Goal: Information Seeking & Learning: Check status

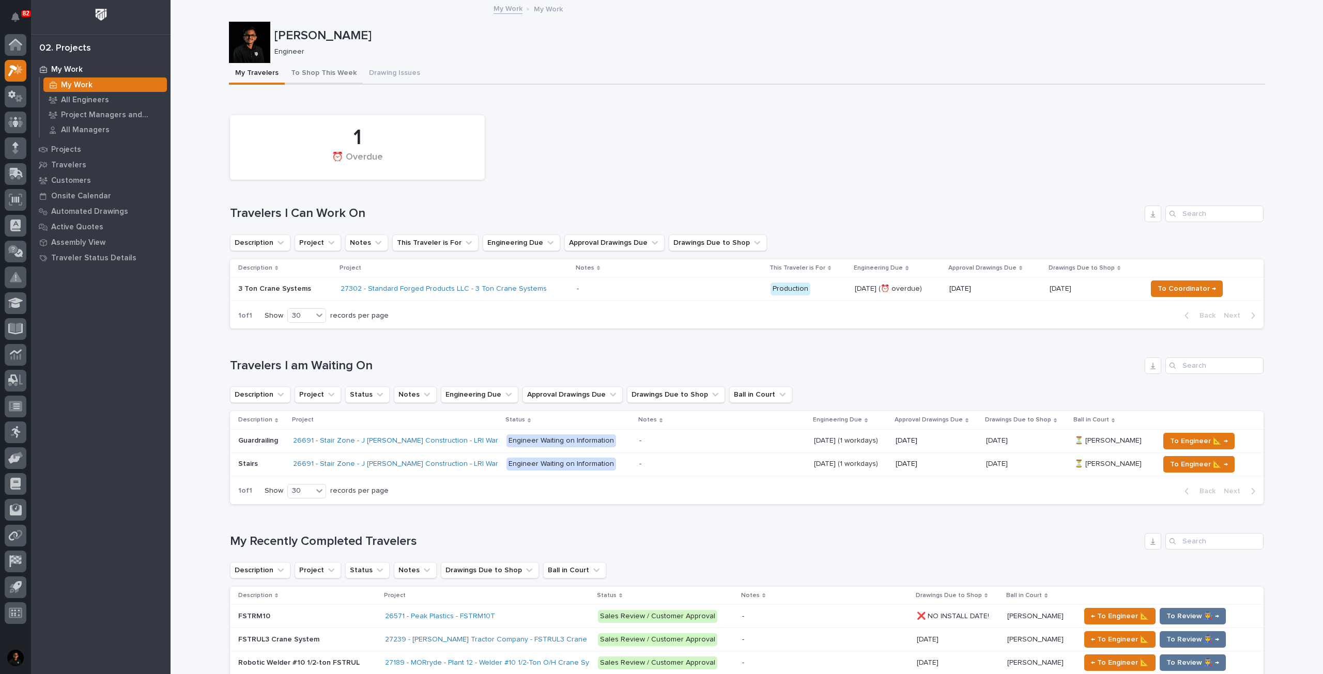
click at [324, 76] on button "To Shop This Week" at bounding box center [324, 74] width 78 height 22
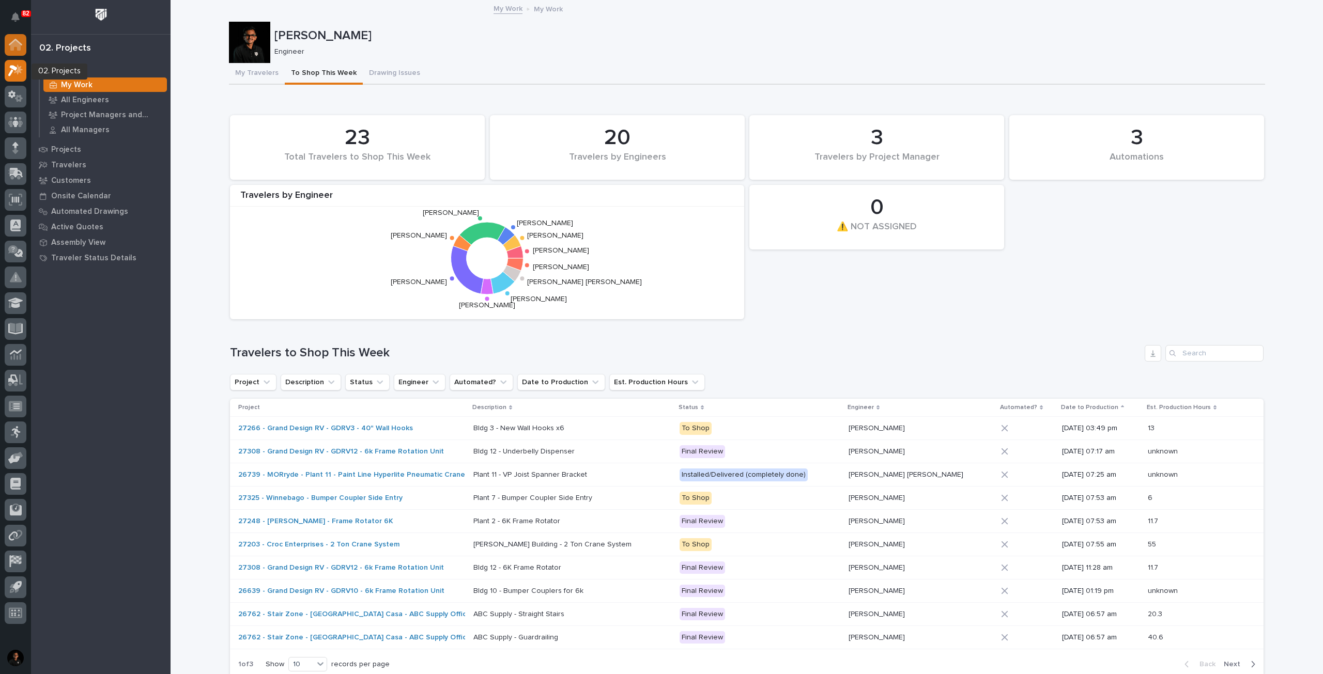
click at [18, 41] on icon at bounding box center [15, 42] width 13 height 7
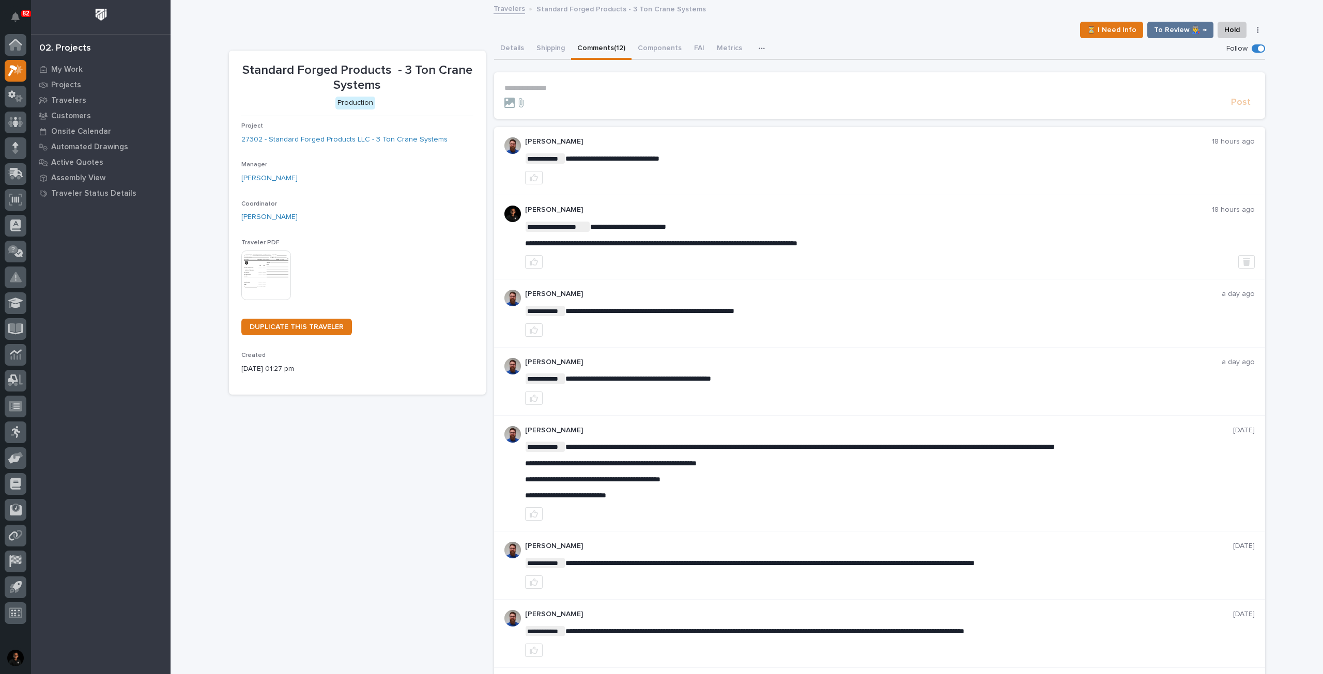
click at [572, 89] on p "**********" at bounding box center [879, 88] width 750 height 9
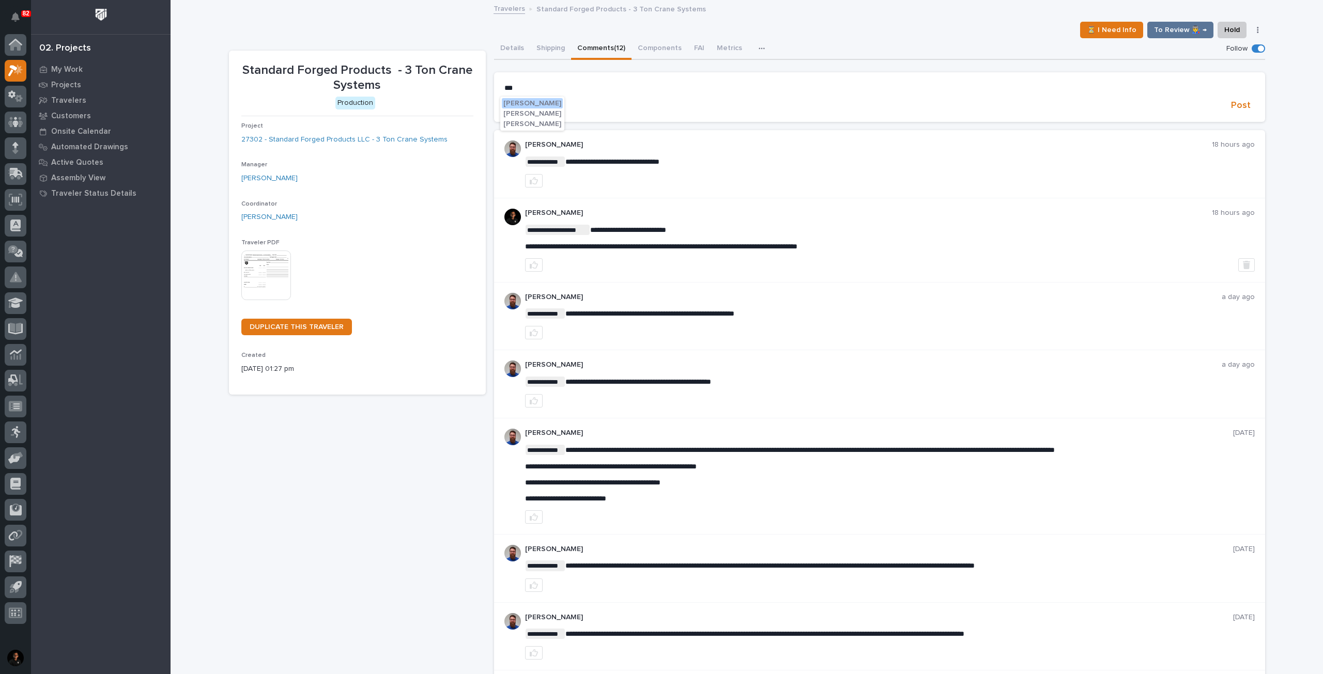
click at [553, 103] on span "Weston Hochstetler" at bounding box center [532, 103] width 58 height 7
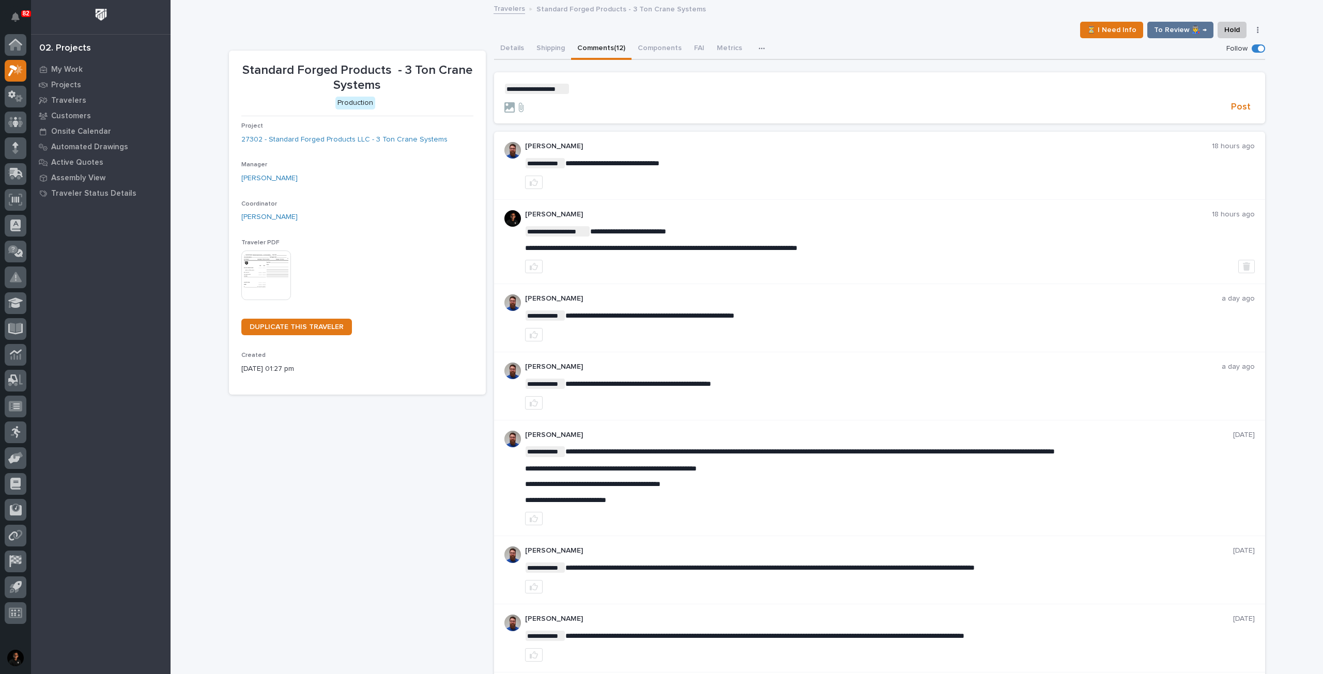
click at [608, 99] on form "**********" at bounding box center [879, 99] width 750 height 30
click at [609, 92] on p "**********" at bounding box center [879, 89] width 750 height 10
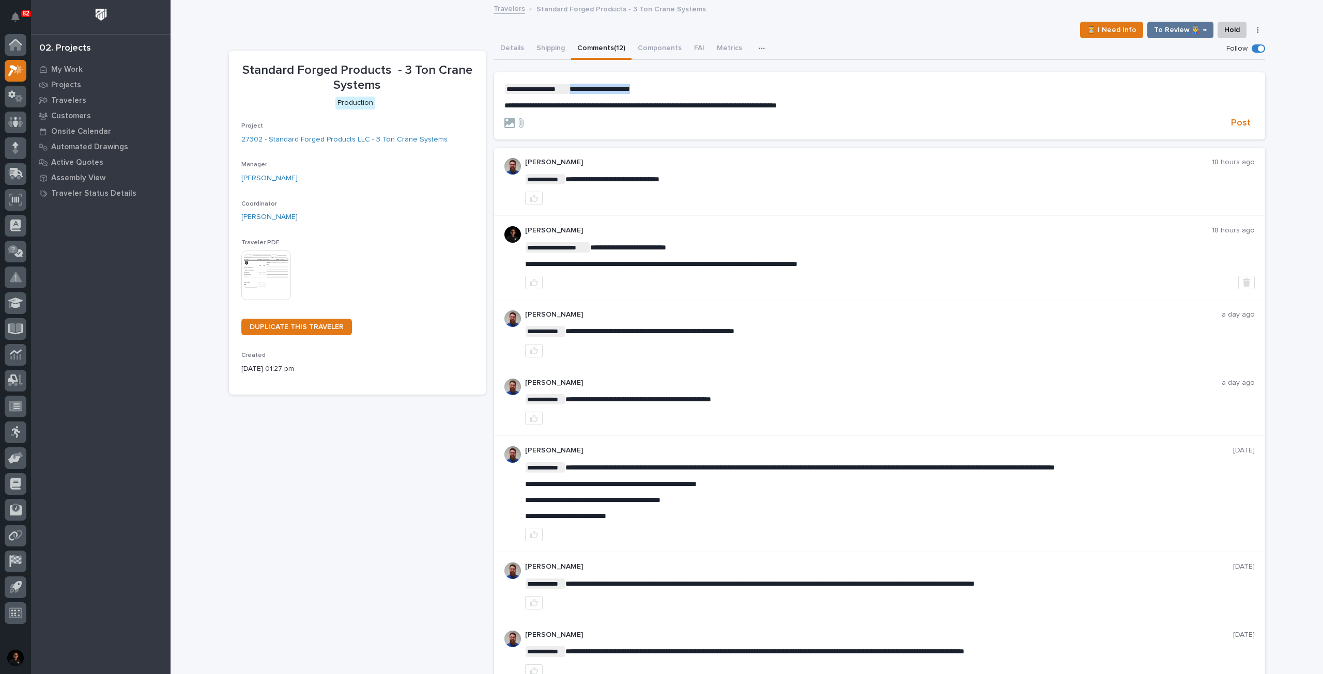
drag, startPoint x: 660, startPoint y: 91, endPoint x: 568, endPoint y: 88, distance: 92.0
click at [568, 88] on p "**********" at bounding box center [879, 89] width 750 height 10
click at [1239, 127] on span "Post" at bounding box center [1241, 123] width 20 height 12
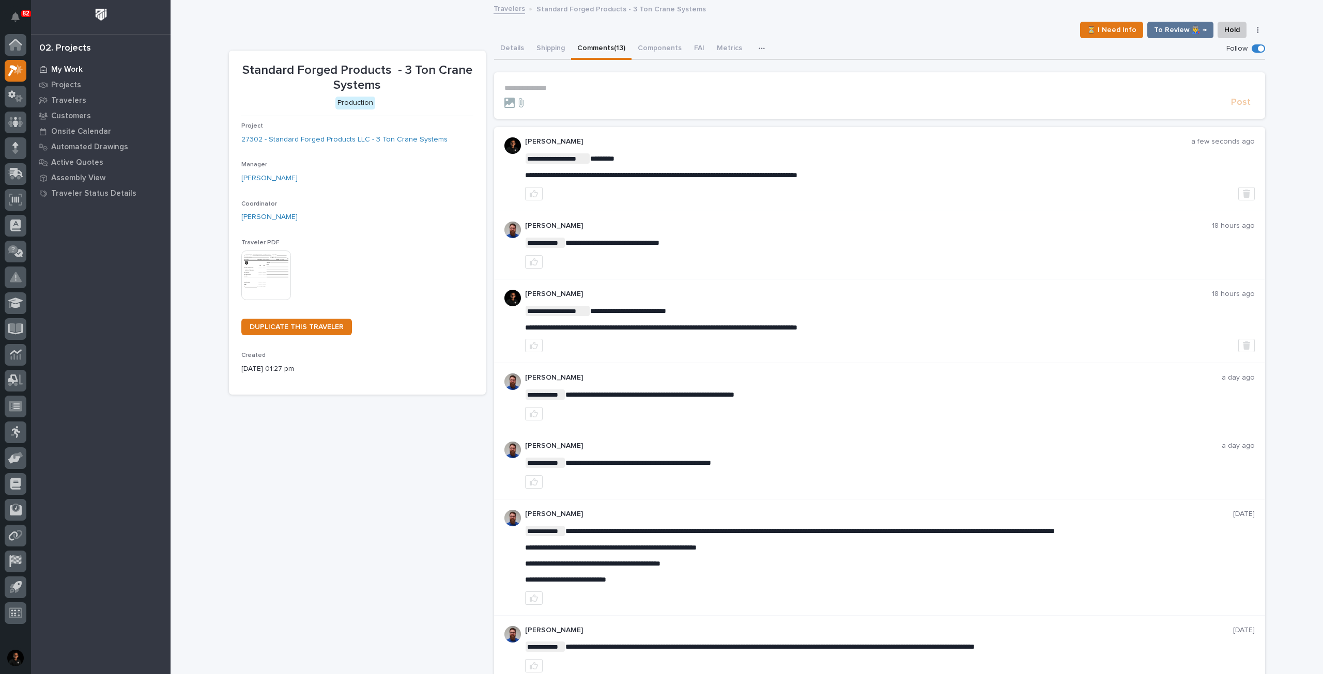
click at [66, 66] on p "My Work" at bounding box center [67, 69] width 32 height 9
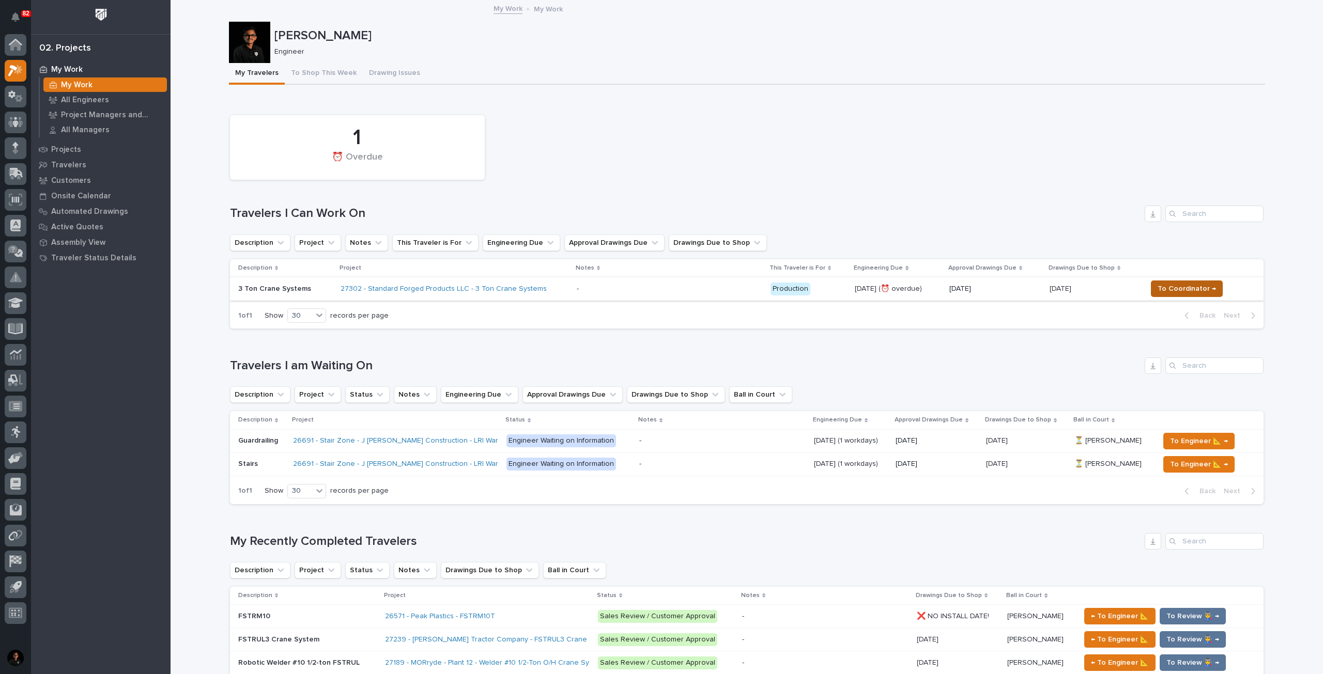
click at [1194, 287] on span "To Coordinator →" at bounding box center [1186, 289] width 58 height 12
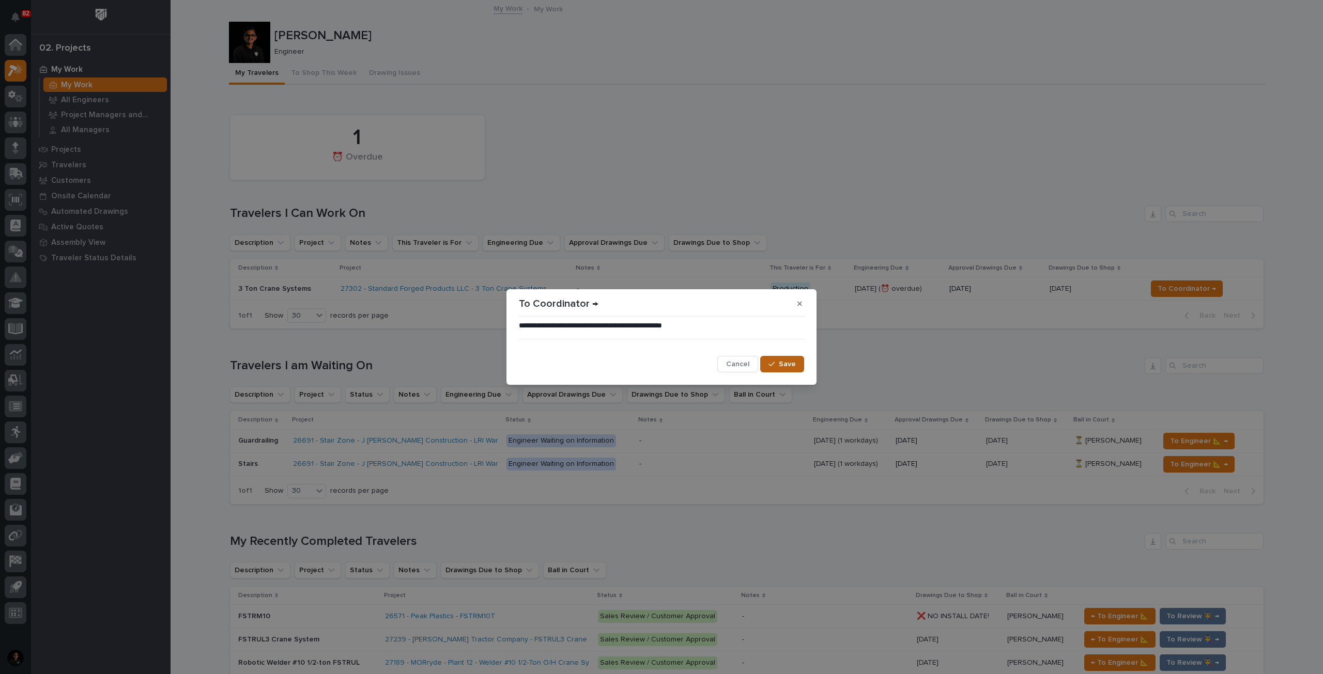
click at [782, 358] on button "Save" at bounding box center [782, 364] width 44 height 17
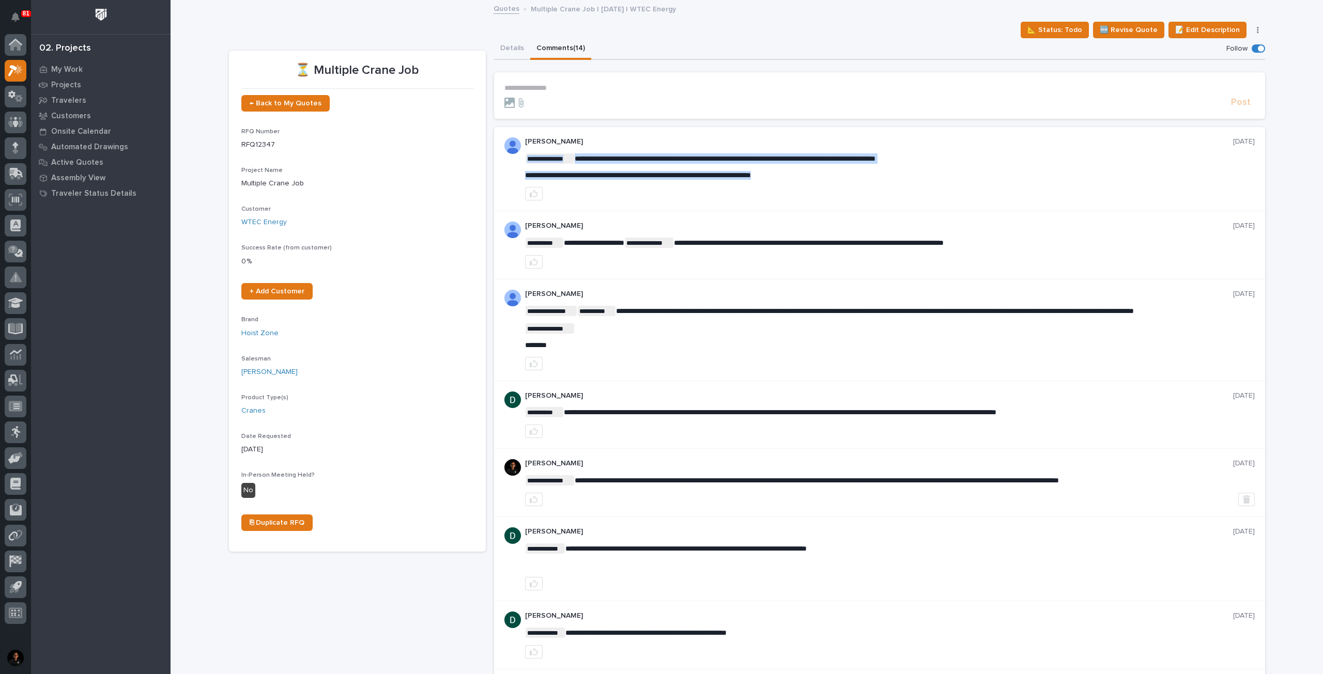
drag, startPoint x: 521, startPoint y: 173, endPoint x: 833, endPoint y: 167, distance: 312.1
click at [833, 167] on div "**********" at bounding box center [889, 166] width 729 height 26
drag, startPoint x: 817, startPoint y: 177, endPoint x: 518, endPoint y: 176, distance: 299.1
click at [518, 176] on div "**********" at bounding box center [879, 169] width 771 height 84
copy span "**********"
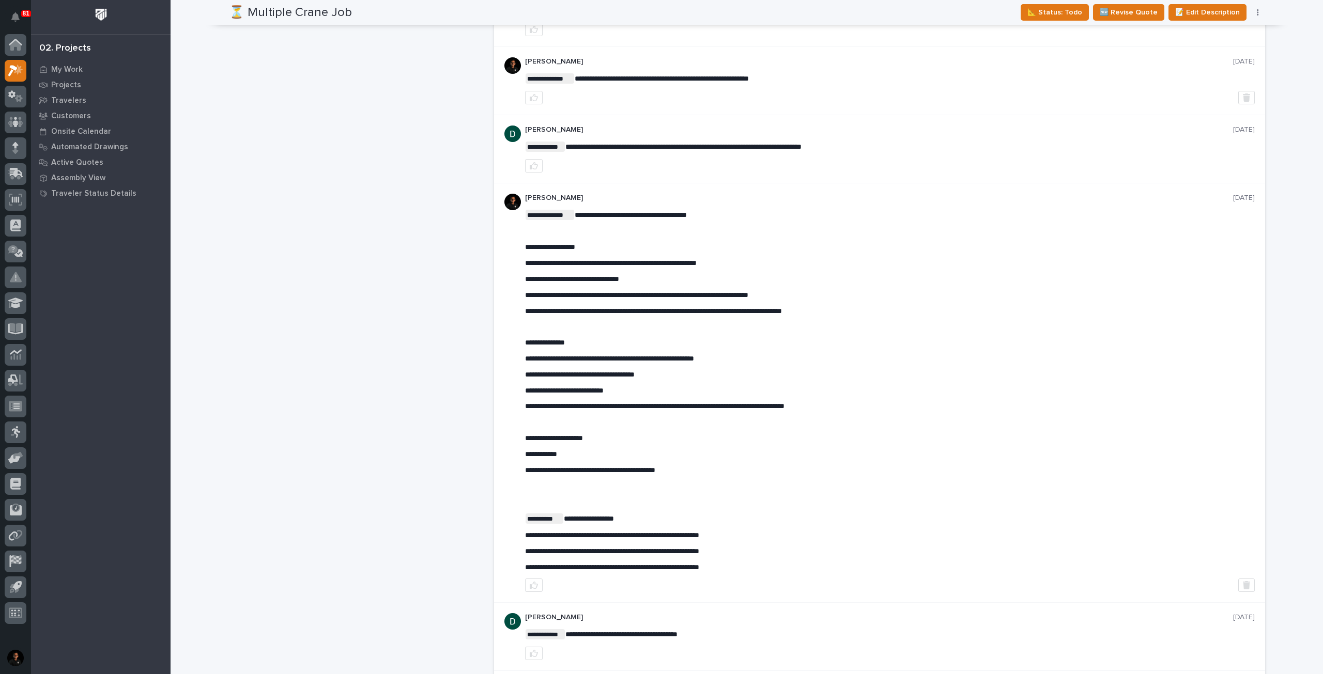
scroll to position [620, 0]
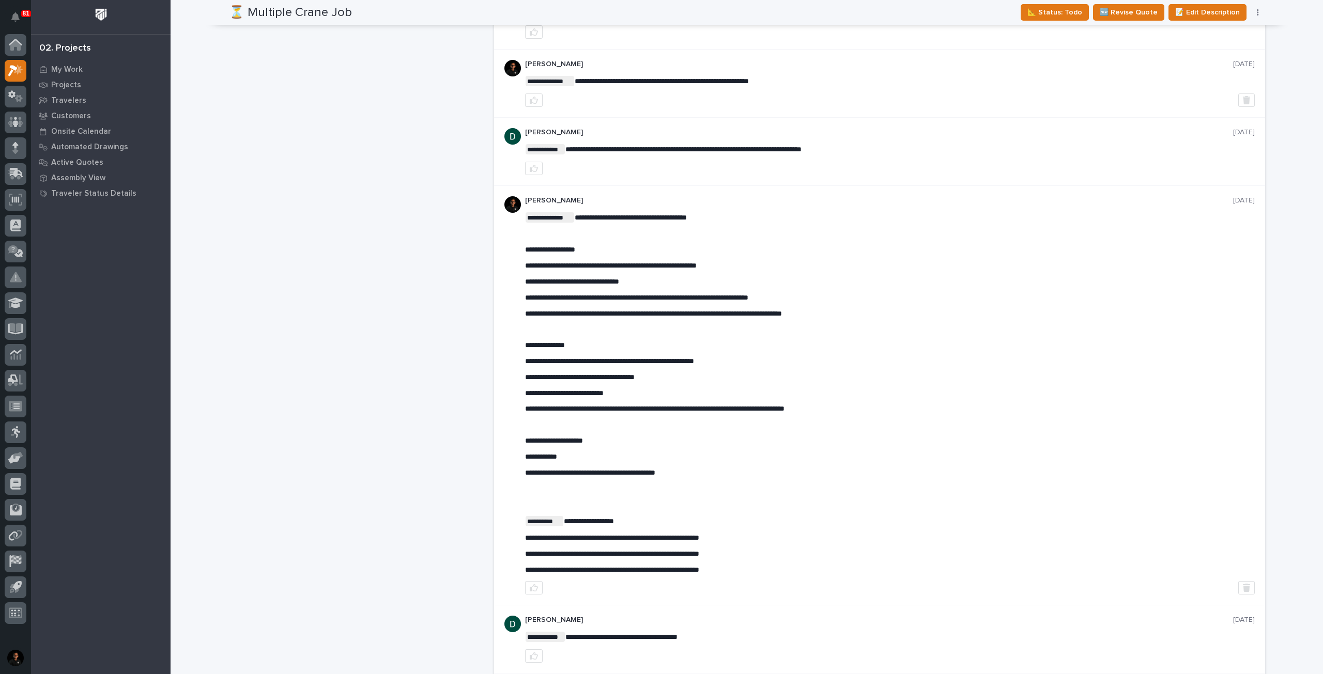
click at [322, 420] on div "⏳ Multiple Crane Job ← Back to My Quotes RFQ Number RFQ12347 Project Name Multi…" at bounding box center [357, 503] width 257 height 2144
click at [268, 342] on div "⏳ Multiple Crane Job ← Back to My Quotes RFQ Number RFQ12347 Project Name Multi…" at bounding box center [357, 503] width 257 height 2144
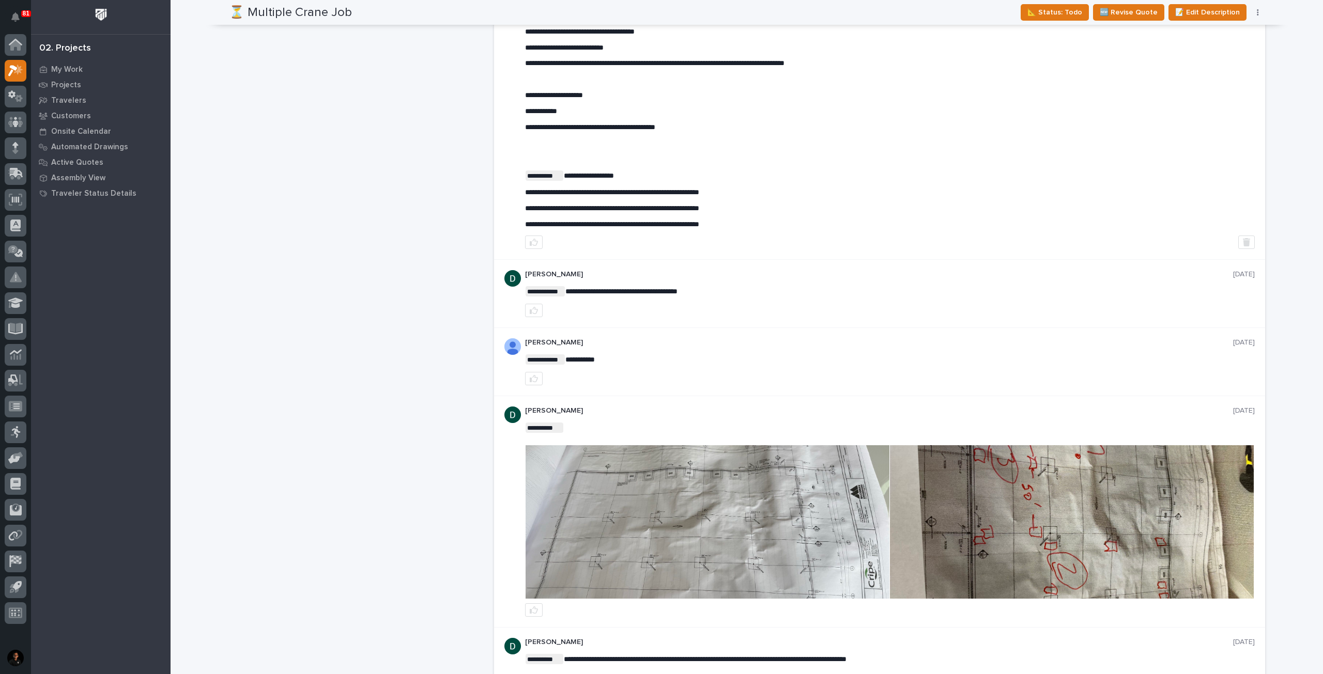
scroll to position [982, 0]
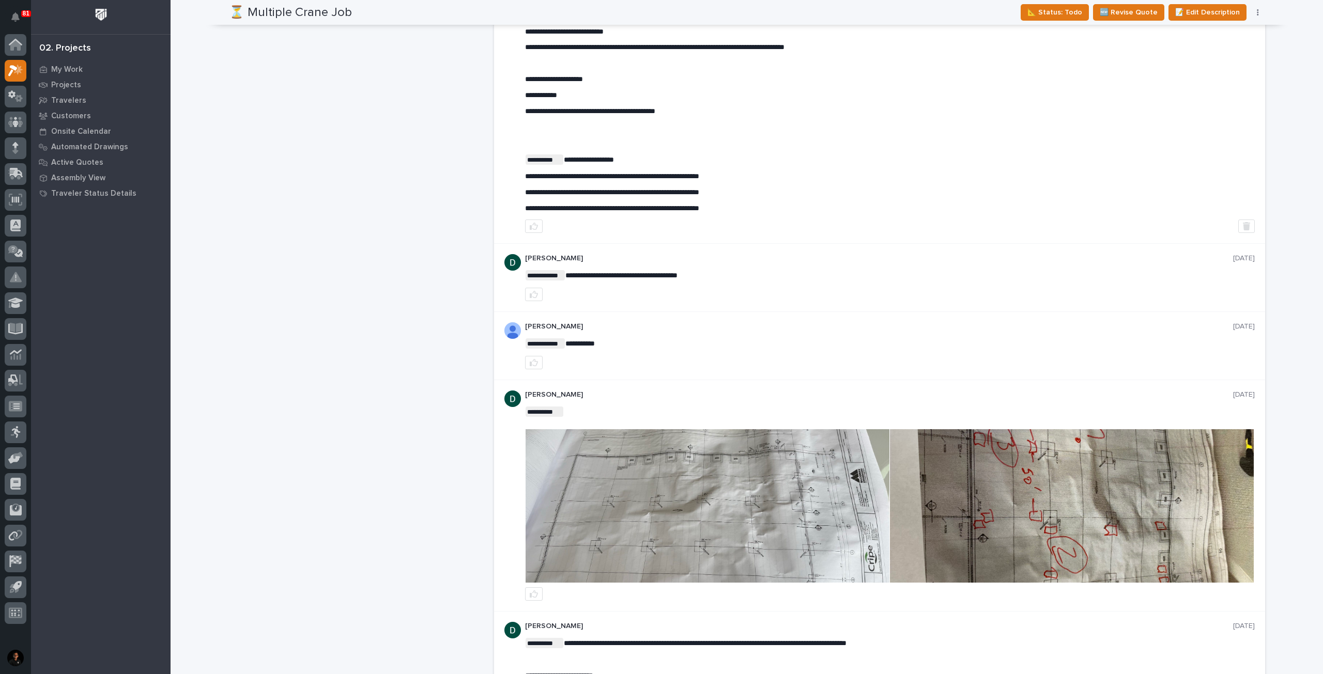
click at [1089, 465] on img at bounding box center [1072, 505] width 364 height 153
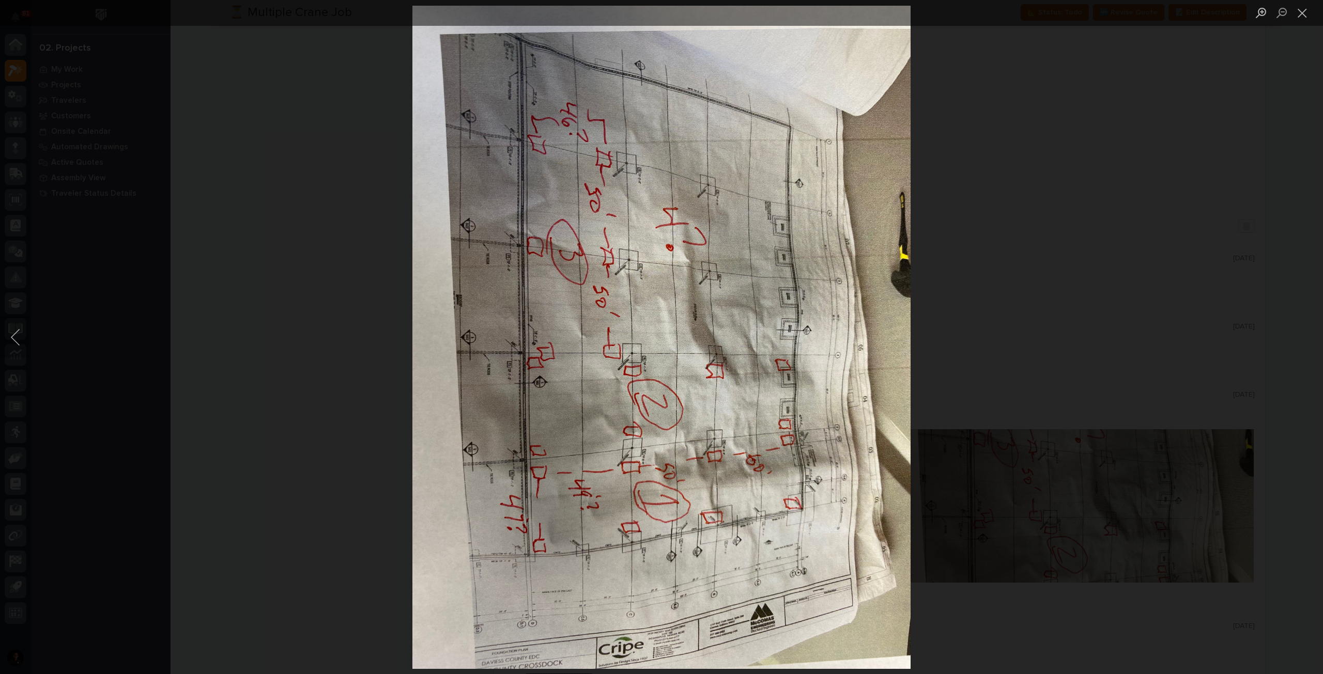
click at [1012, 344] on div "Lightbox" at bounding box center [661, 337] width 1323 height 674
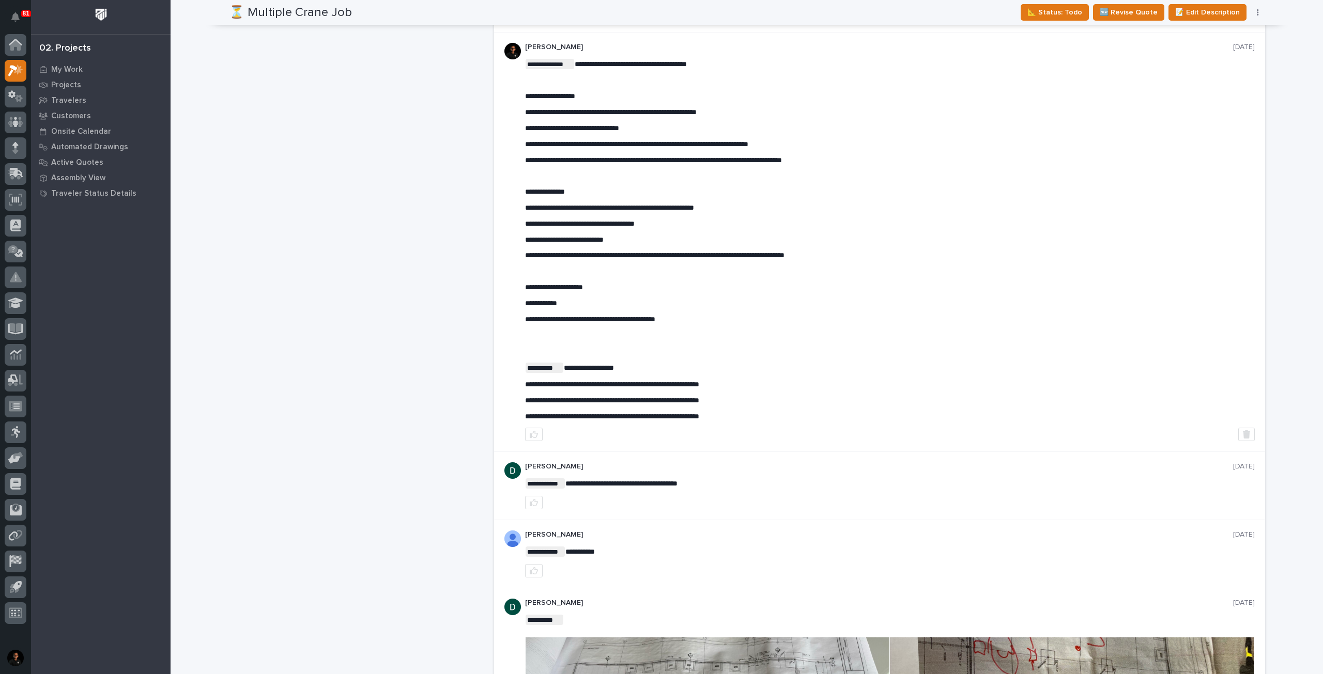
scroll to position [775, 0]
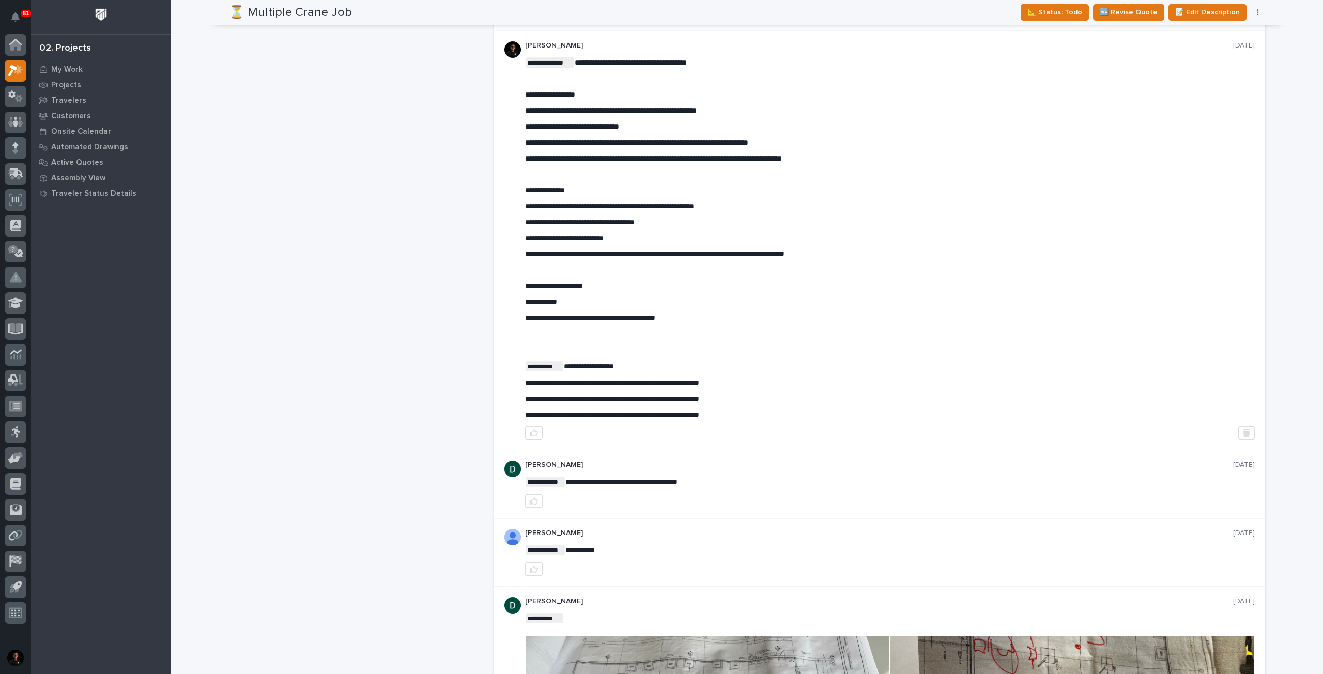
click at [253, 235] on div "⏳ Multiple Crane Job ← Back to My Quotes RFQ Number RFQ12347 Project Name Multi…" at bounding box center [357, 348] width 257 height 2144
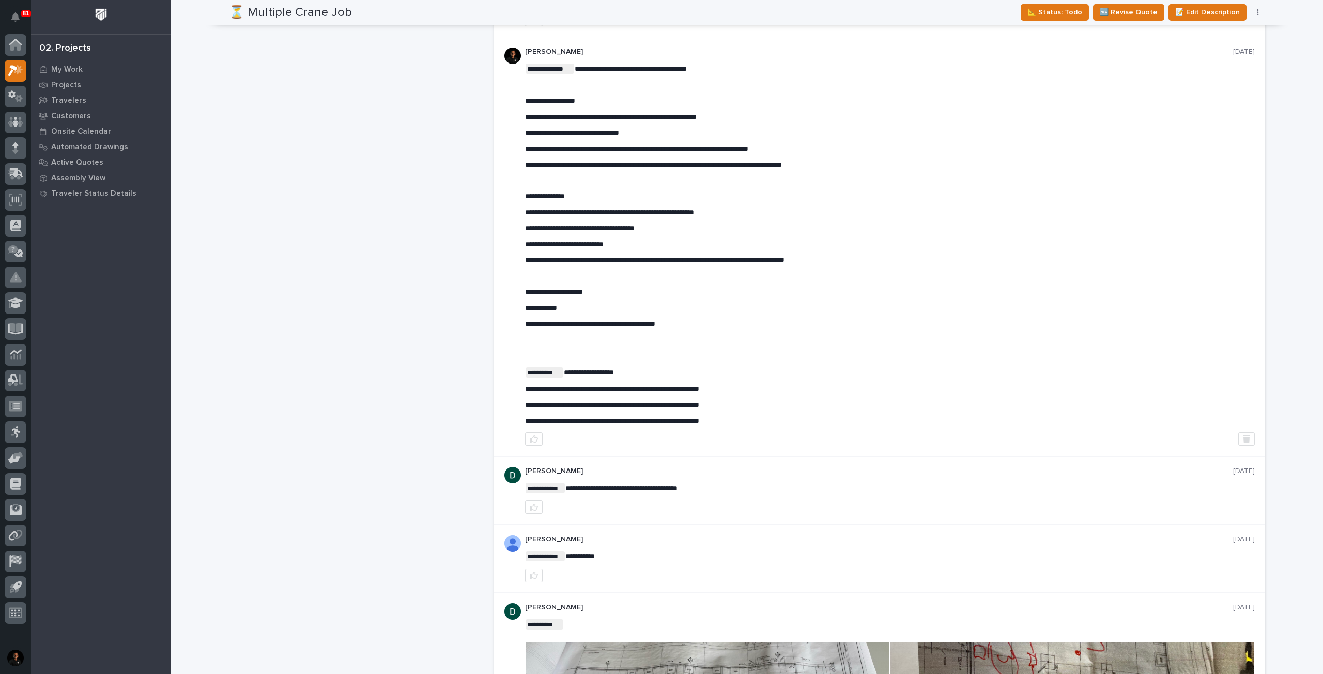
scroll to position [723, 0]
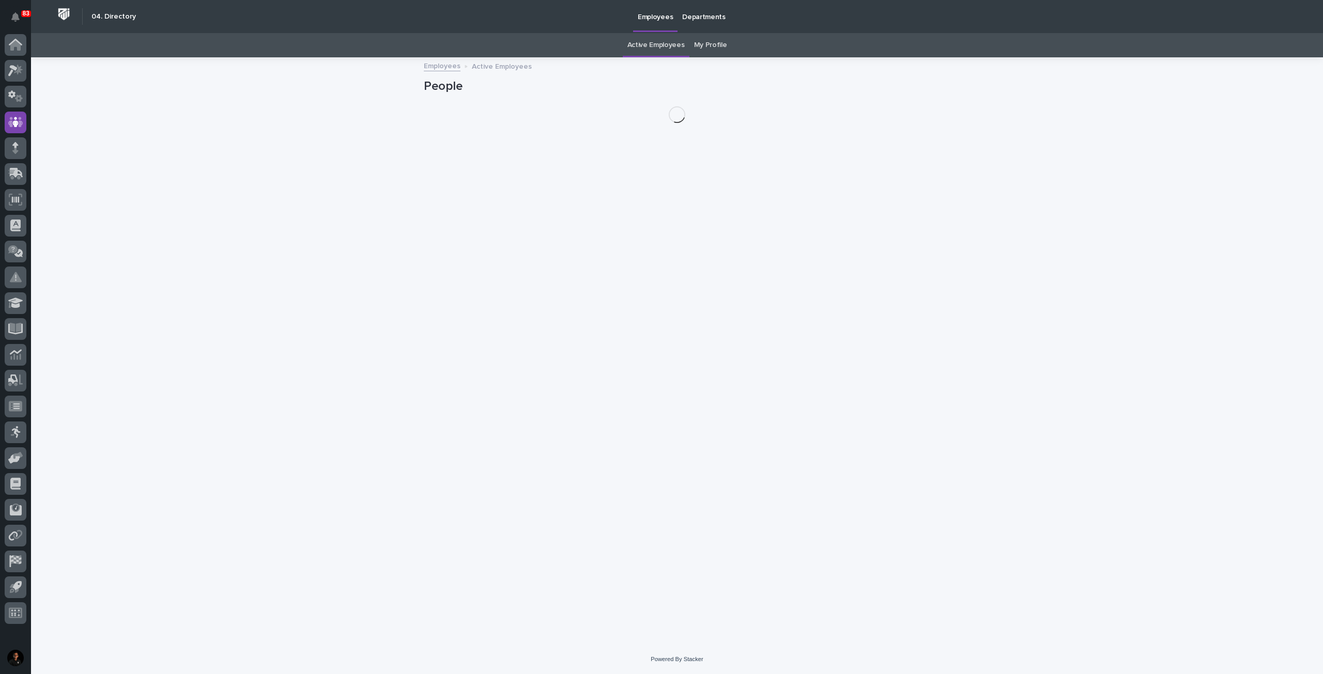
click at [719, 46] on link "My Profile" at bounding box center [710, 45] width 33 height 24
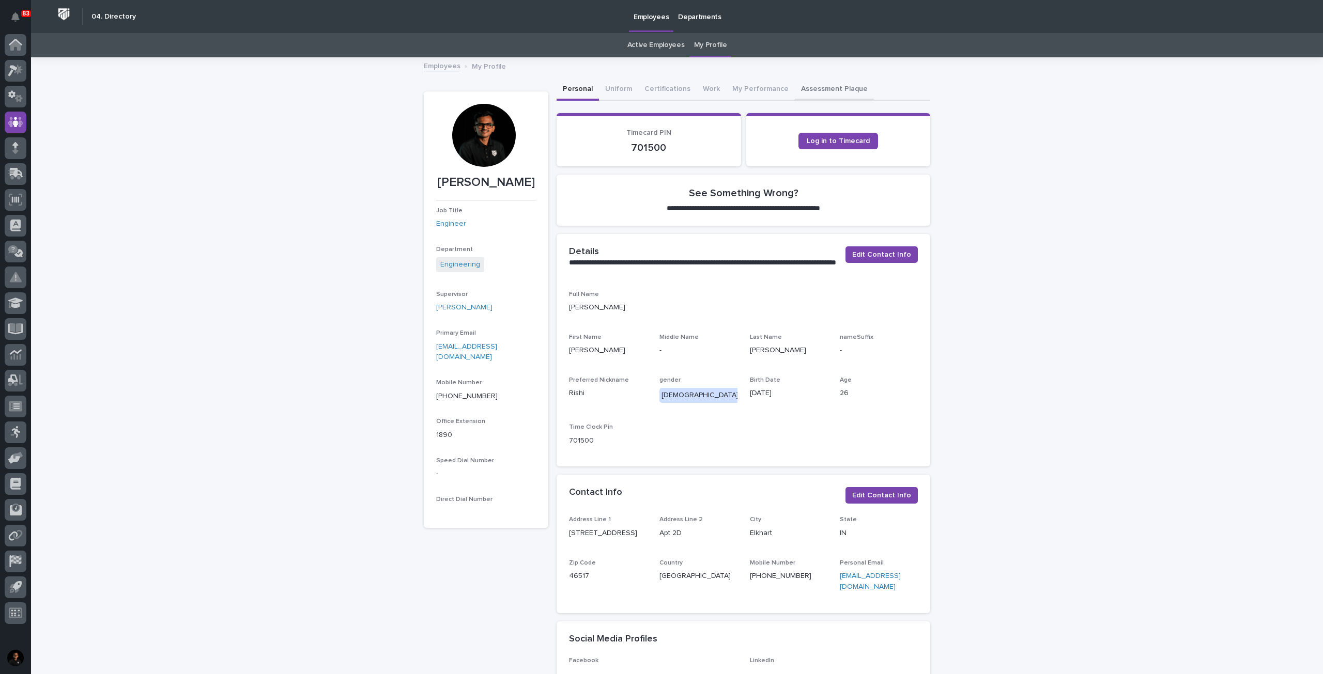
click at [828, 96] on button "Assessment Plaque" at bounding box center [834, 90] width 79 height 22
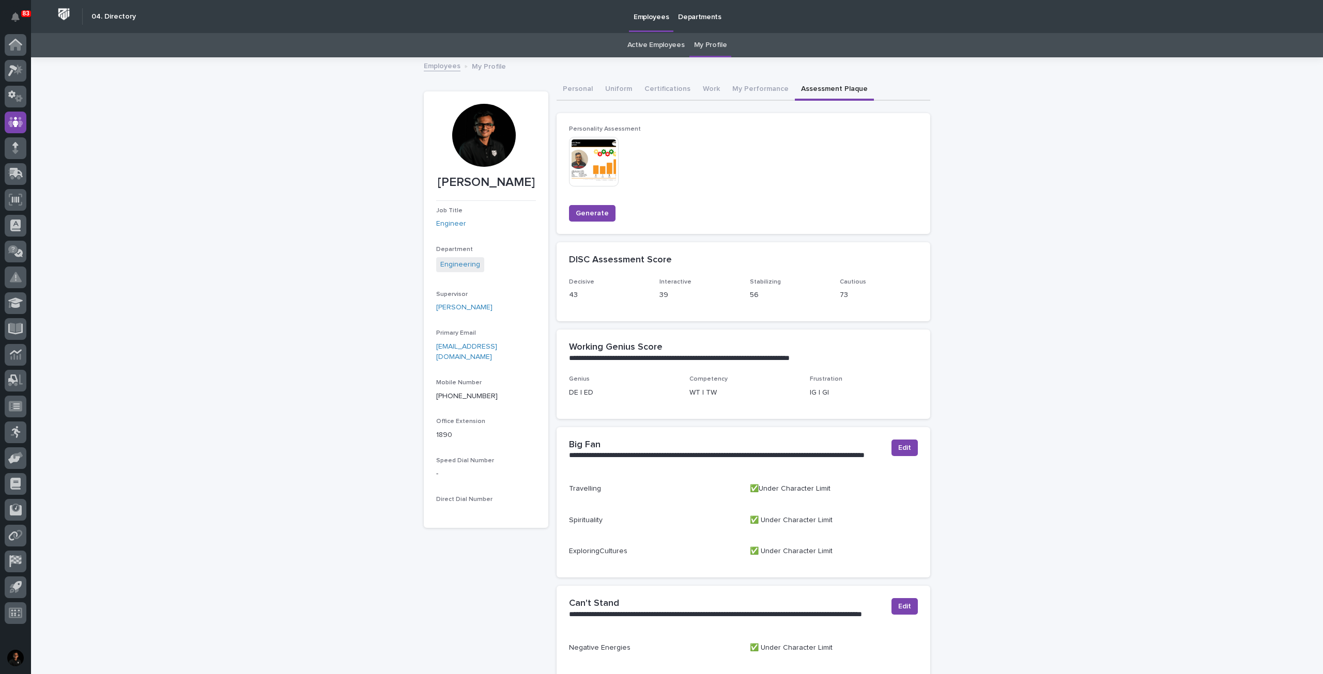
click at [602, 155] on img at bounding box center [594, 162] width 50 height 50
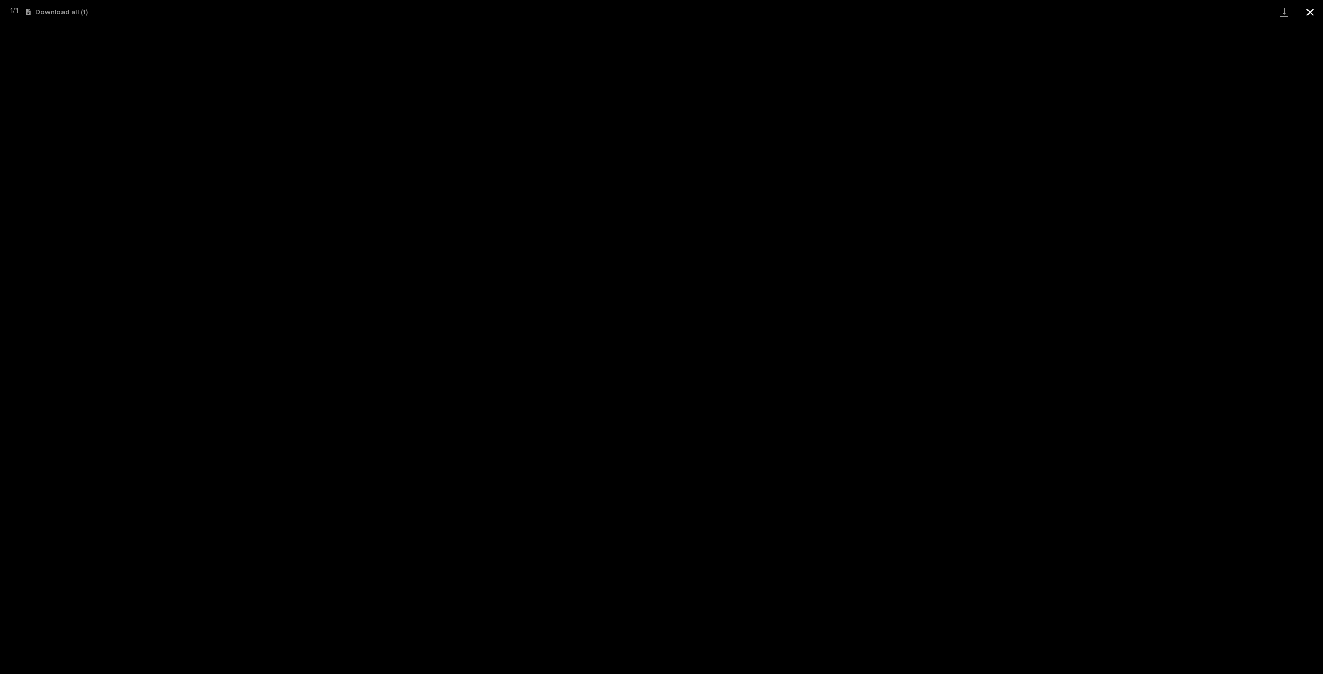
click at [1304, 15] on button "Close gallery" at bounding box center [1310, 12] width 26 height 24
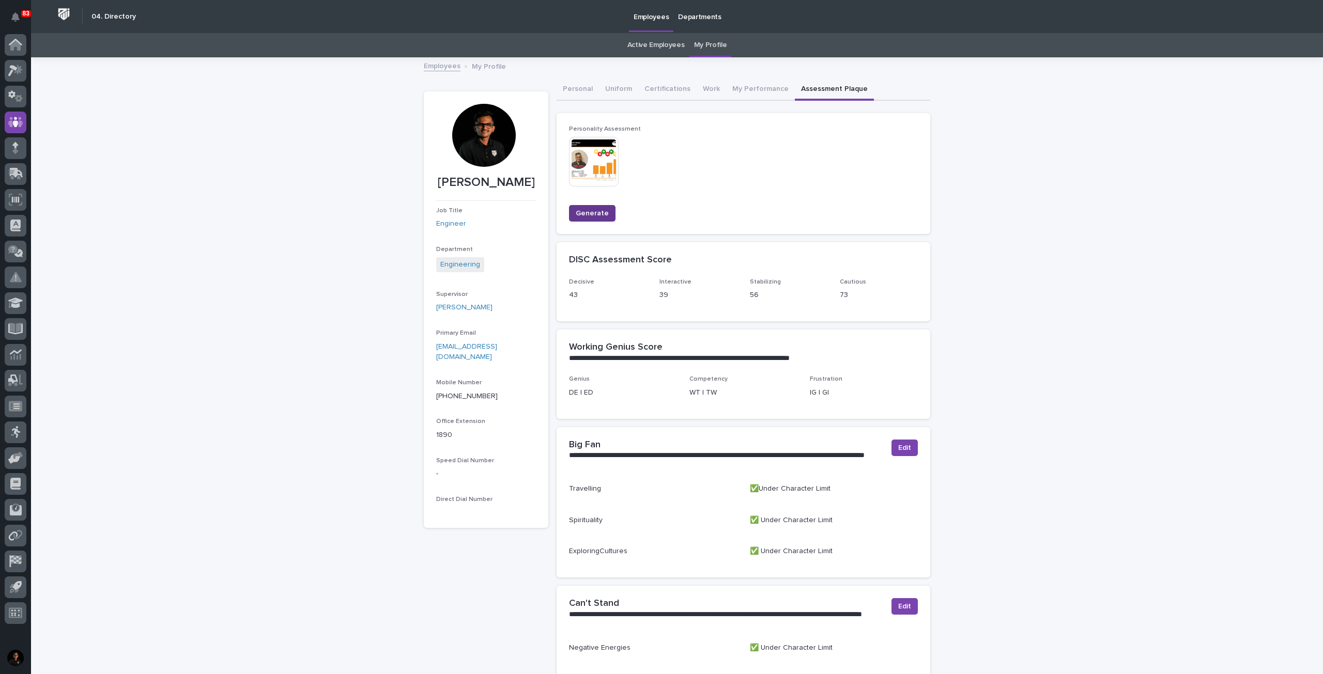
click at [591, 214] on span "Generate" at bounding box center [592, 213] width 33 height 10
click at [584, 216] on span "Generate" at bounding box center [592, 213] width 33 height 10
click at [594, 161] on img at bounding box center [594, 162] width 50 height 50
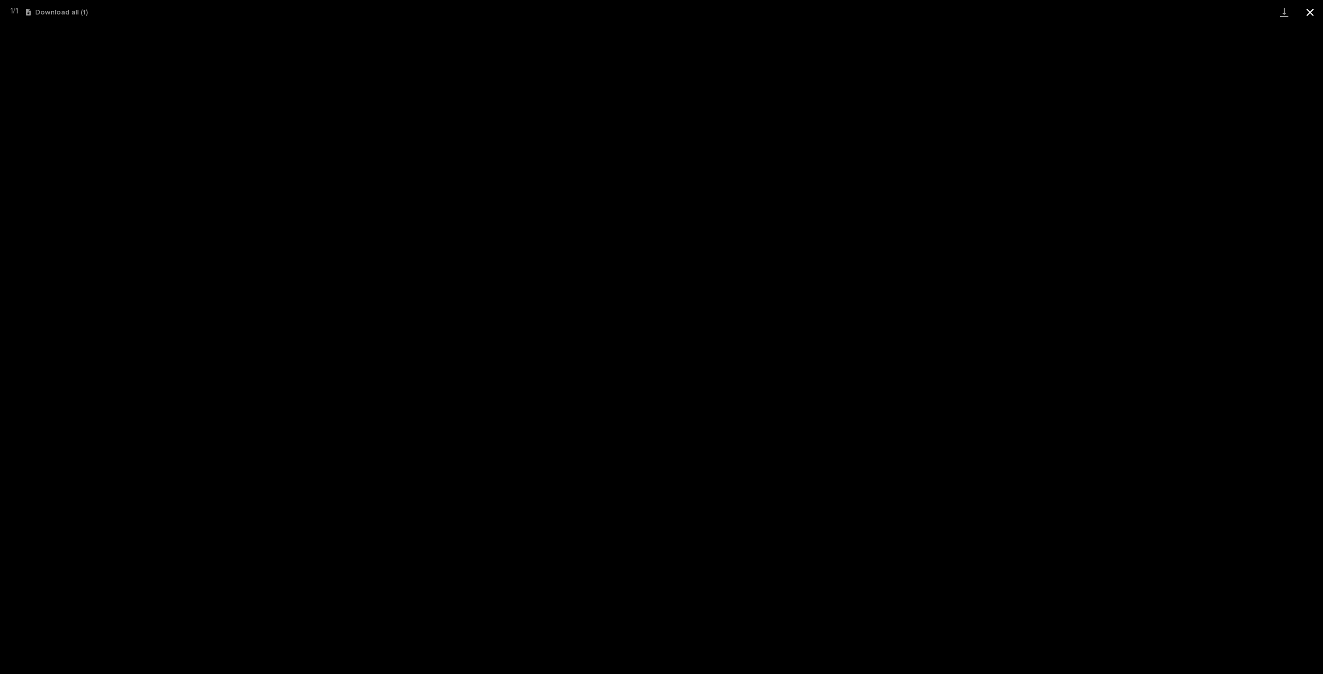
click at [1313, 12] on button "Close gallery" at bounding box center [1310, 12] width 26 height 24
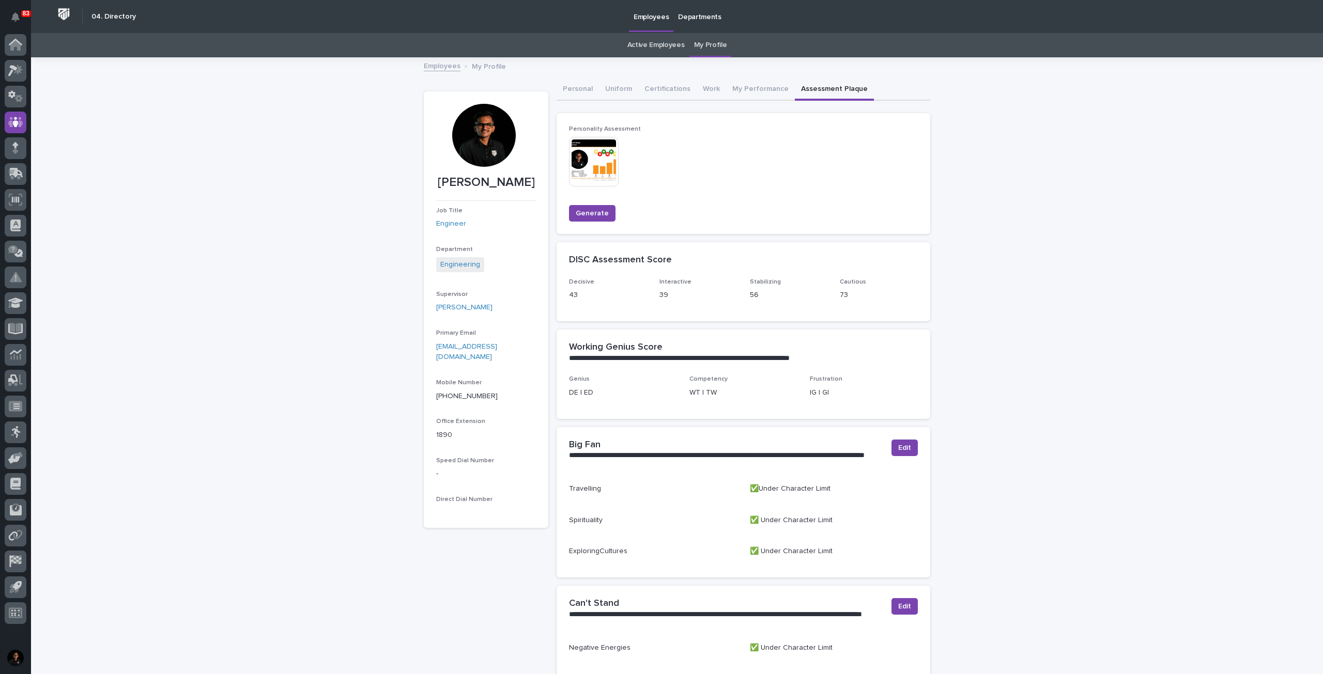
click at [577, 169] on img at bounding box center [594, 162] width 50 height 50
click at [579, 153] on img at bounding box center [594, 162] width 50 height 50
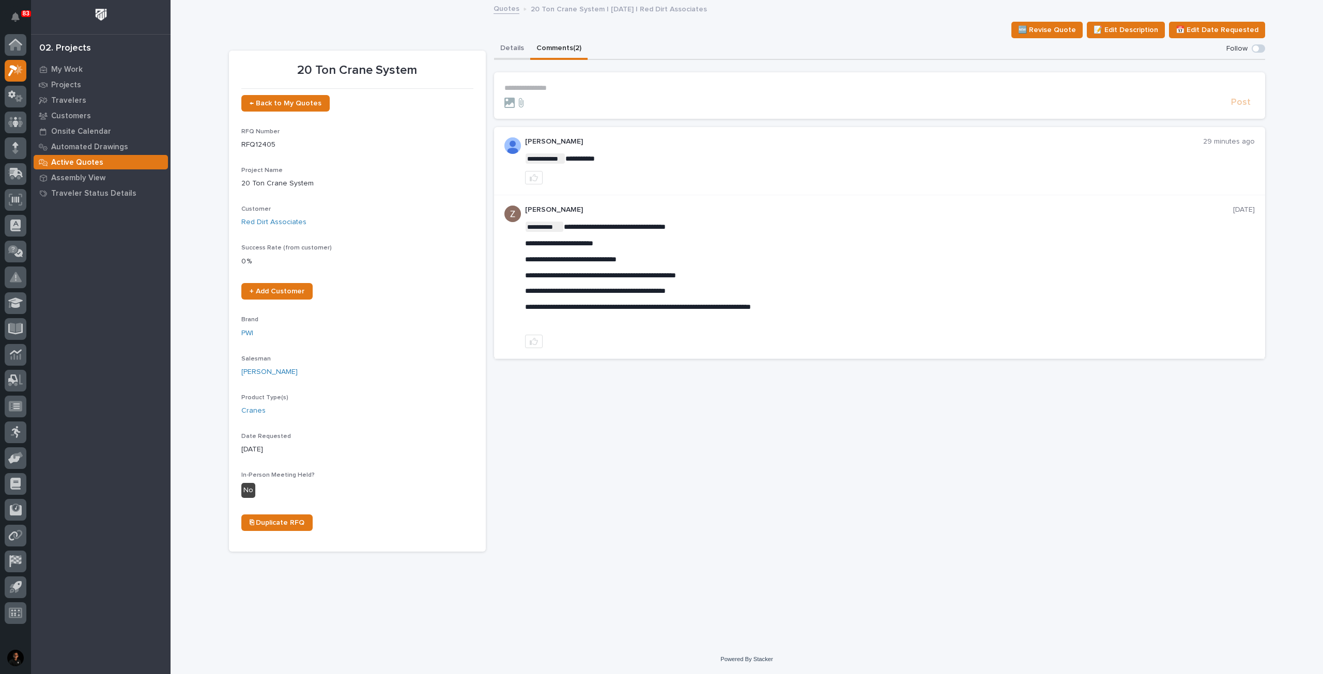
click at [513, 54] on button "Details" at bounding box center [512, 49] width 36 height 22
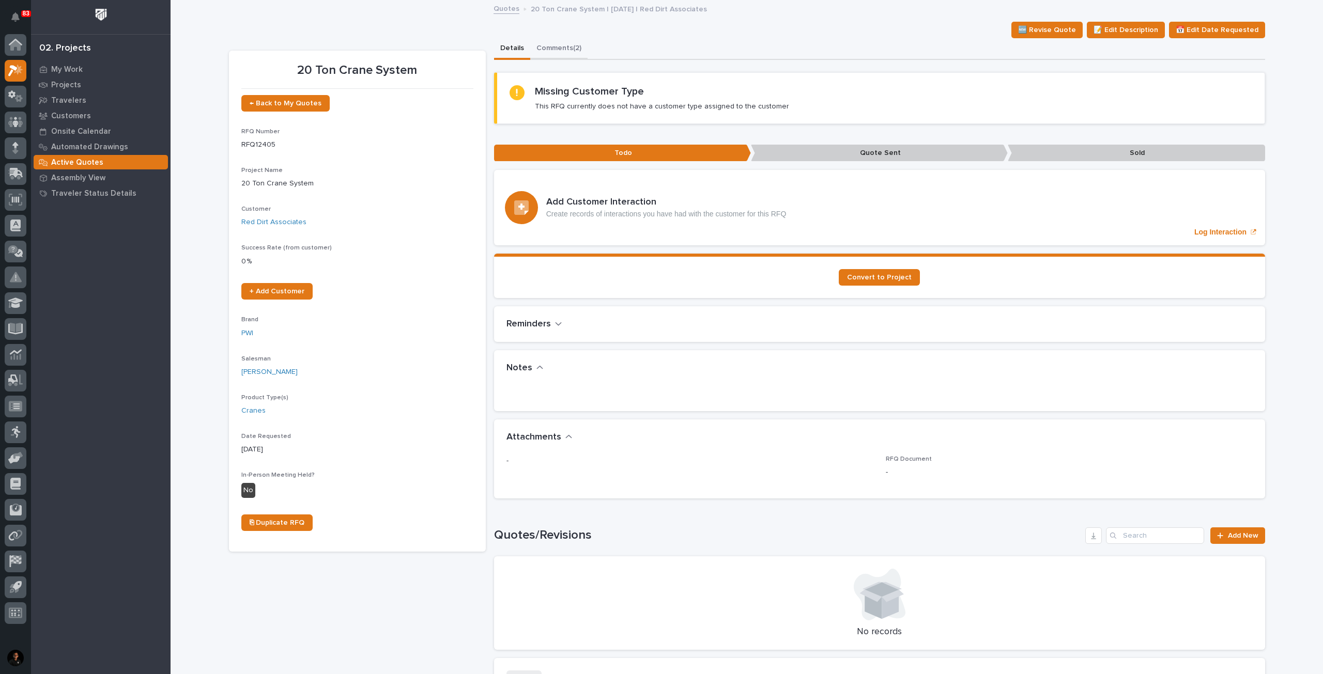
click at [554, 39] on button "Comments (2)" at bounding box center [558, 49] width 57 height 22
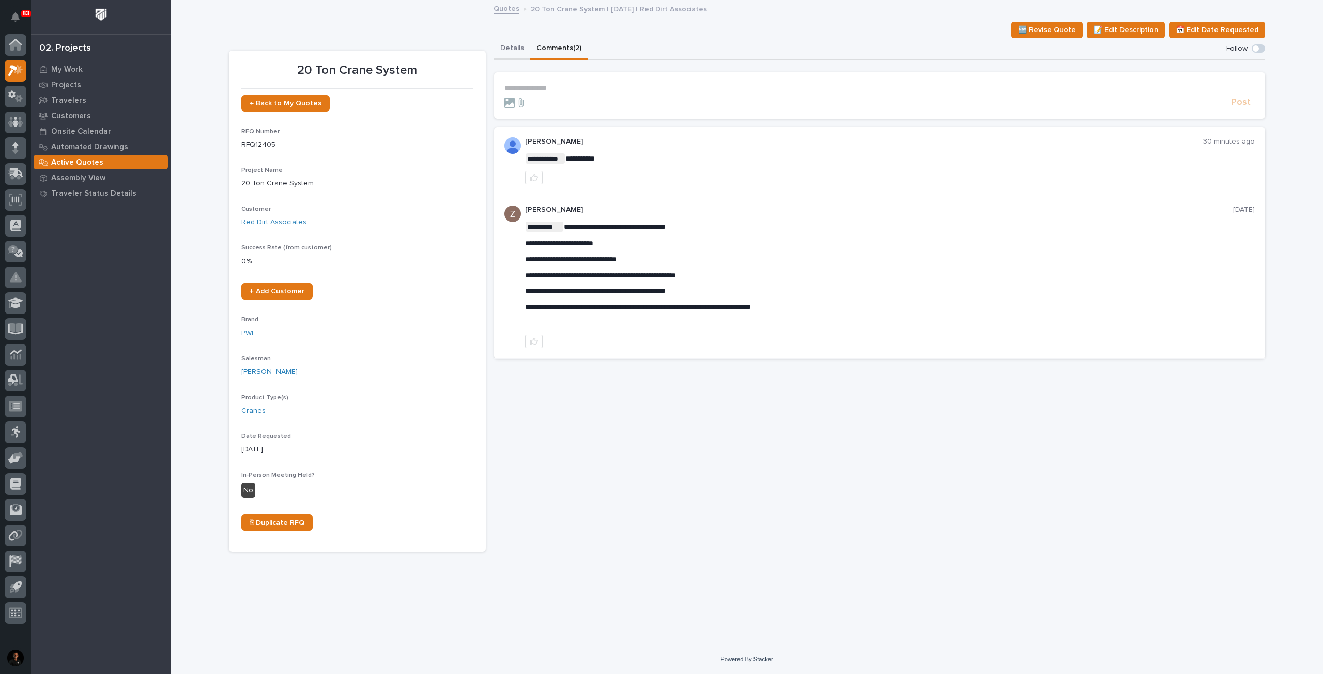
click at [496, 45] on button "Details" at bounding box center [512, 49] width 36 height 22
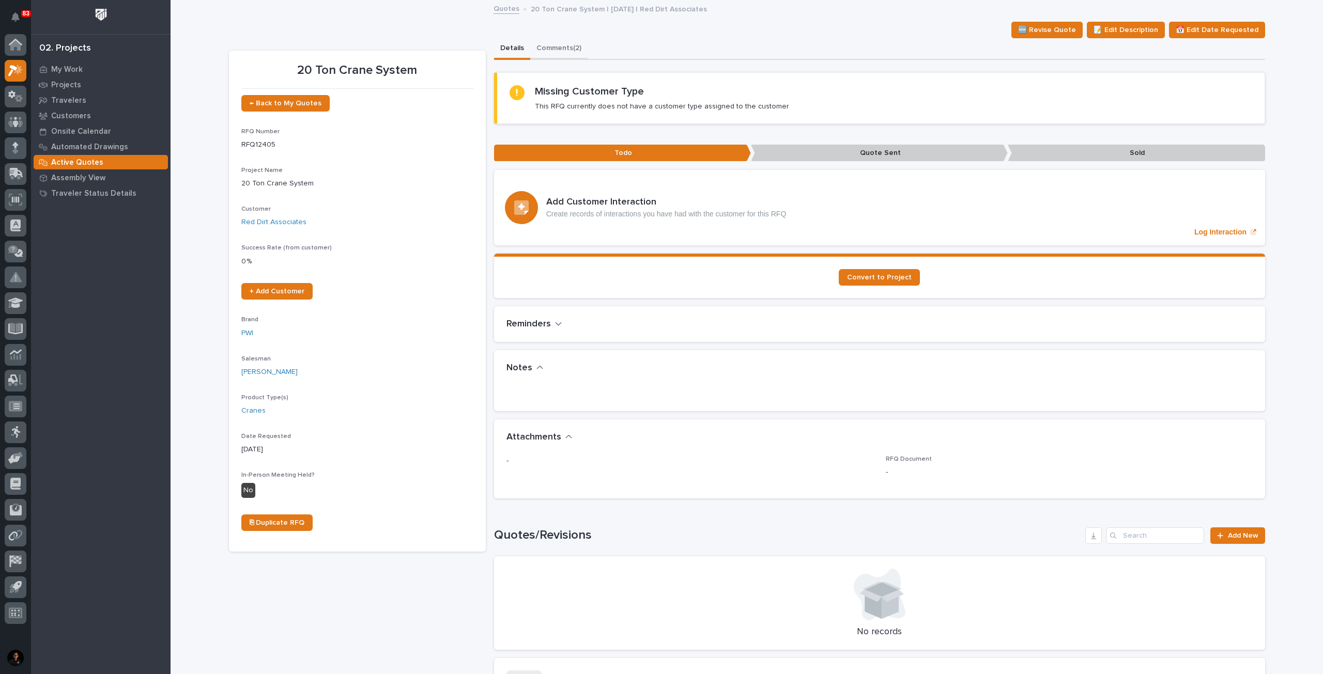
click at [547, 46] on button "Comments (2)" at bounding box center [558, 49] width 57 height 22
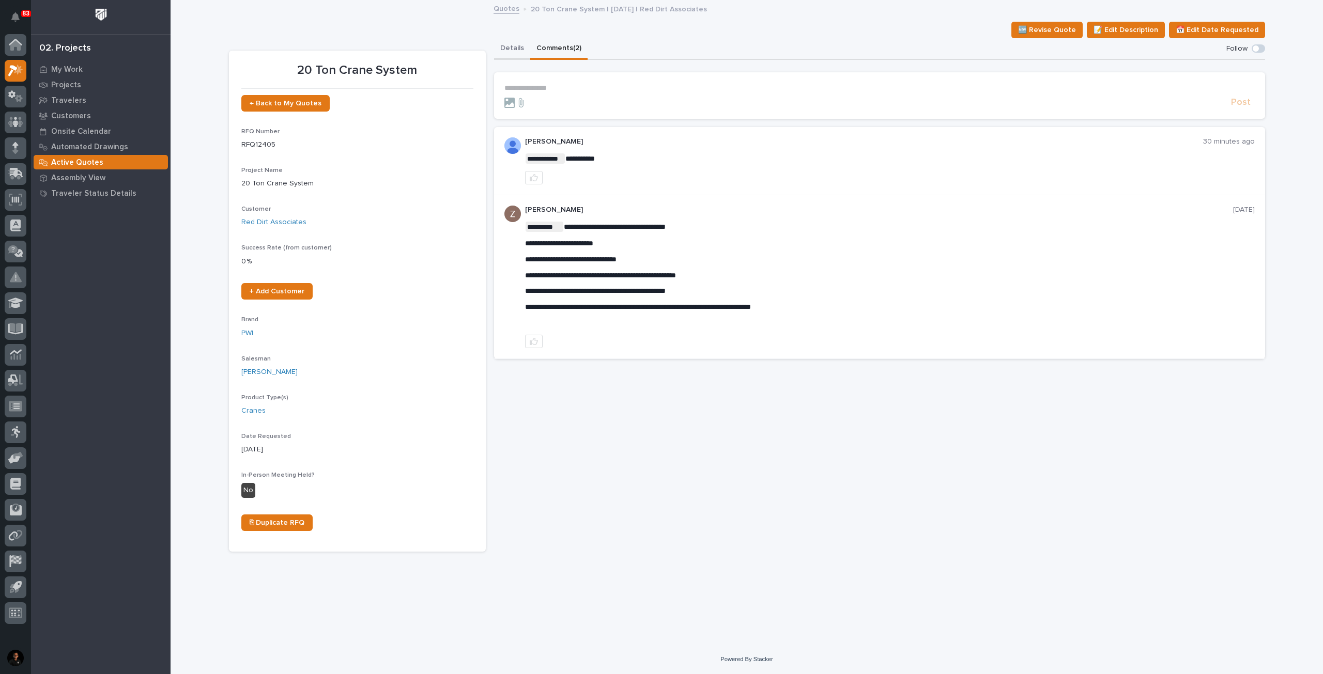
click at [513, 56] on button "Details" at bounding box center [512, 49] width 36 height 22
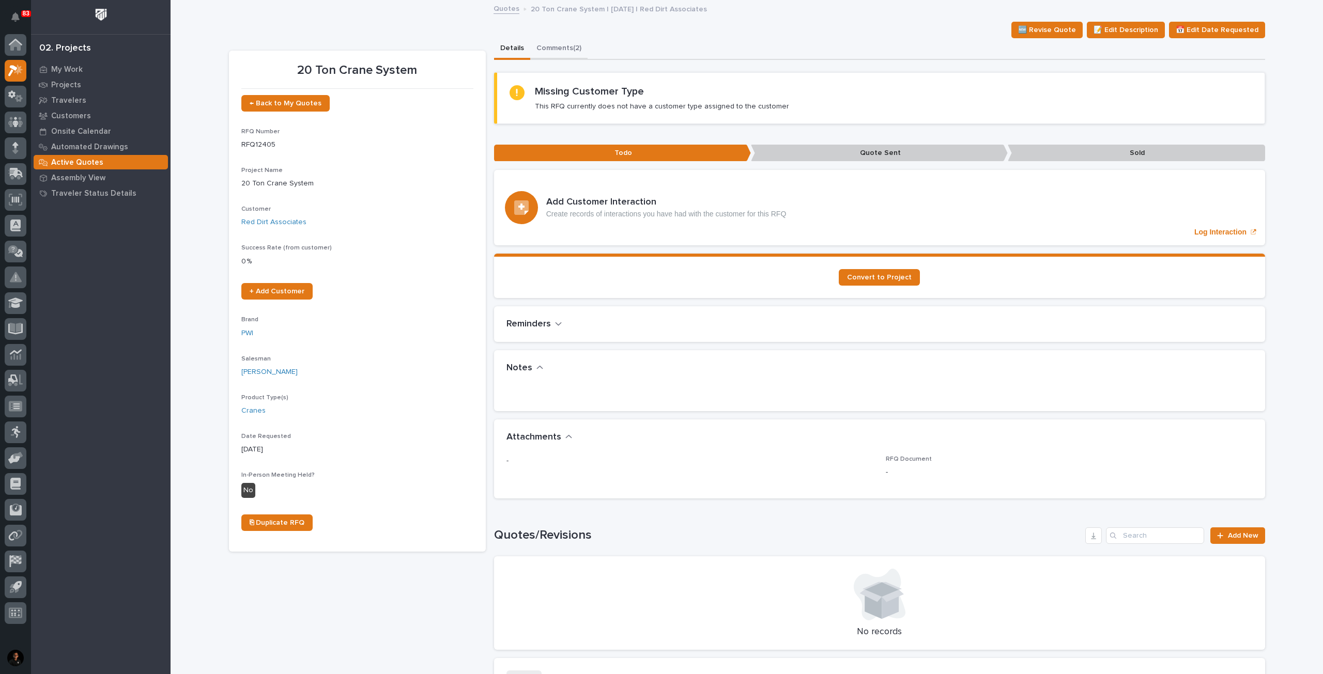
click at [545, 46] on button "Comments (2)" at bounding box center [558, 49] width 57 height 22
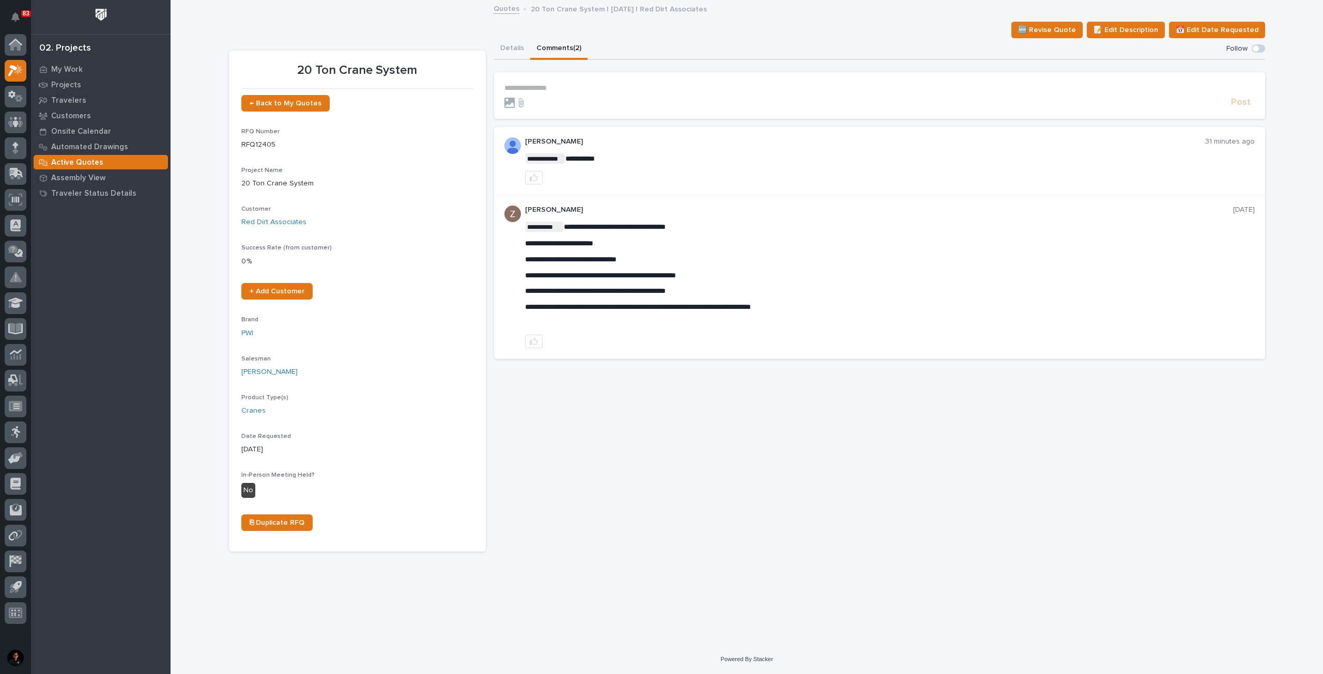
click at [782, 408] on div "**********" at bounding box center [879, 295] width 771 height 514
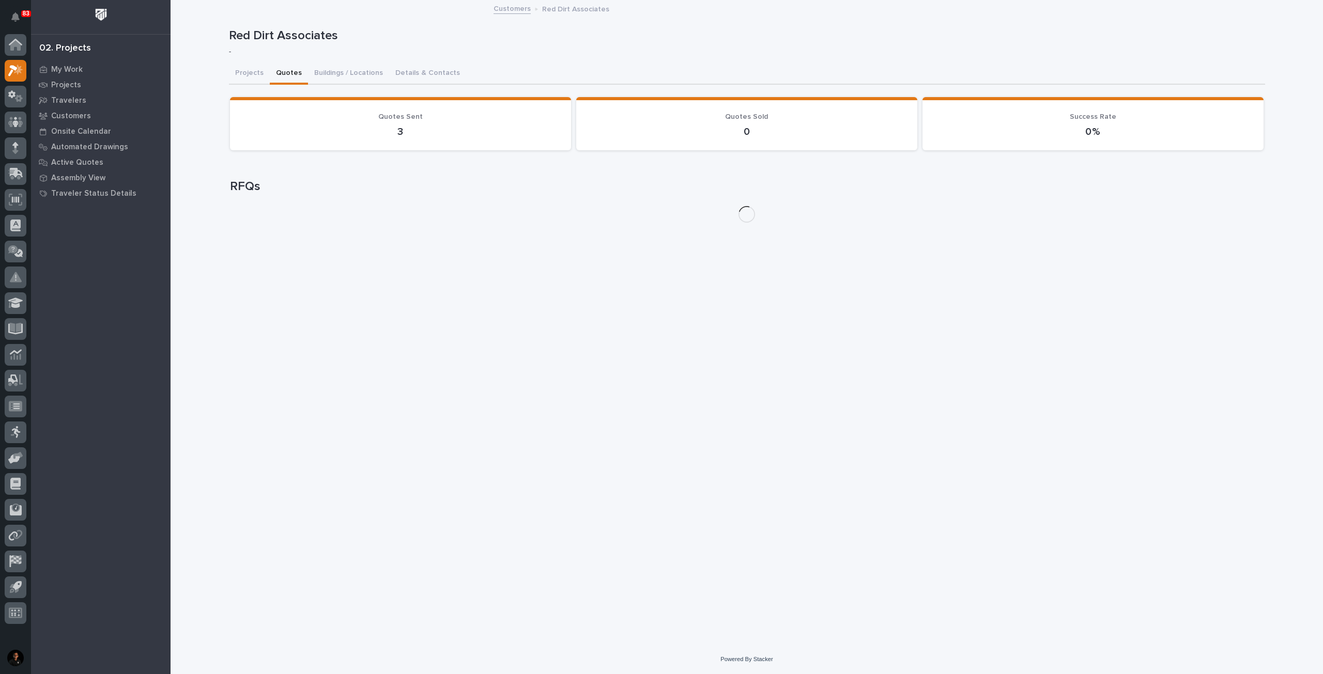
click at [289, 74] on button "Quotes" at bounding box center [289, 74] width 38 height 22
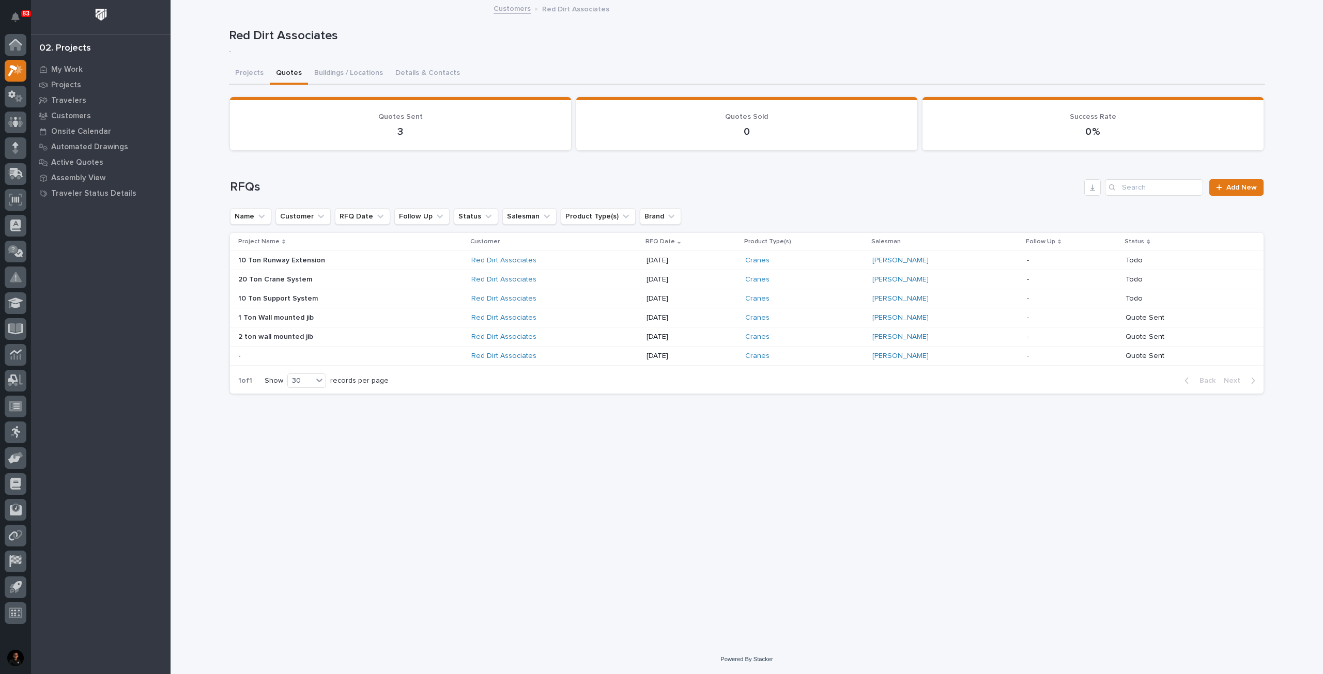
click at [419, 360] on div "- -" at bounding box center [350, 356] width 225 height 17
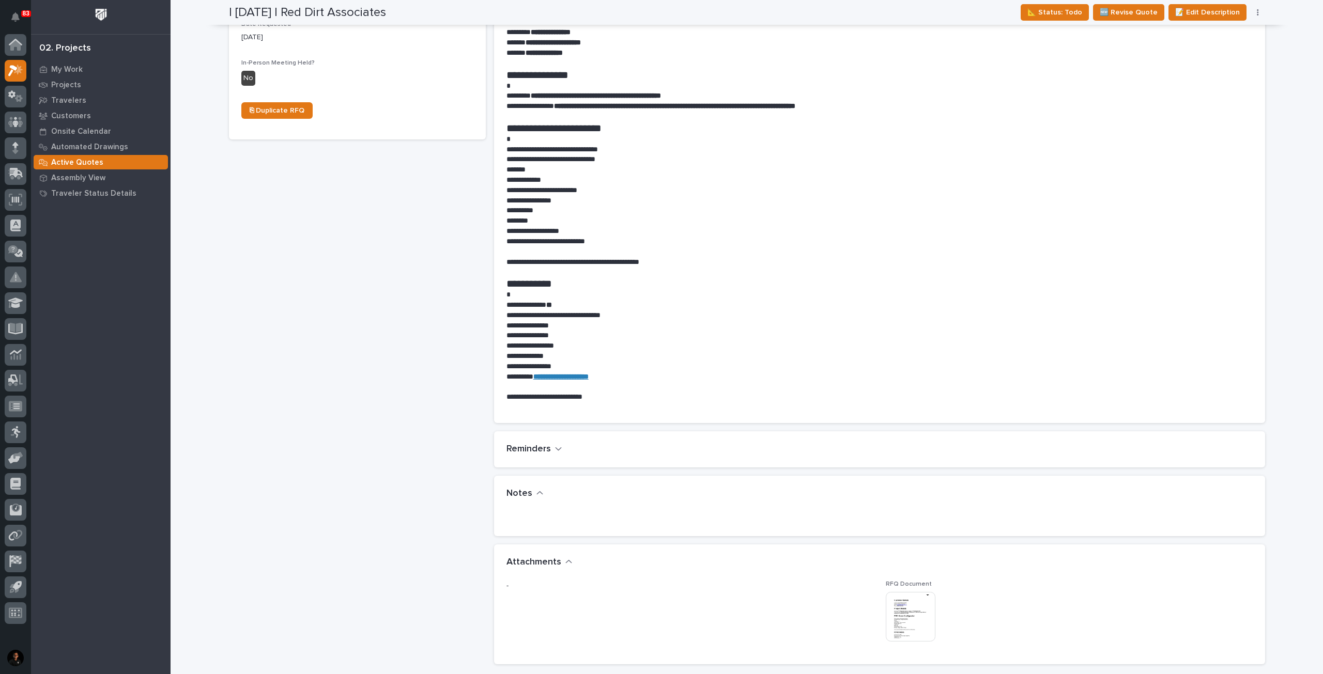
scroll to position [413, 0]
click at [896, 610] on img at bounding box center [911, 616] width 50 height 50
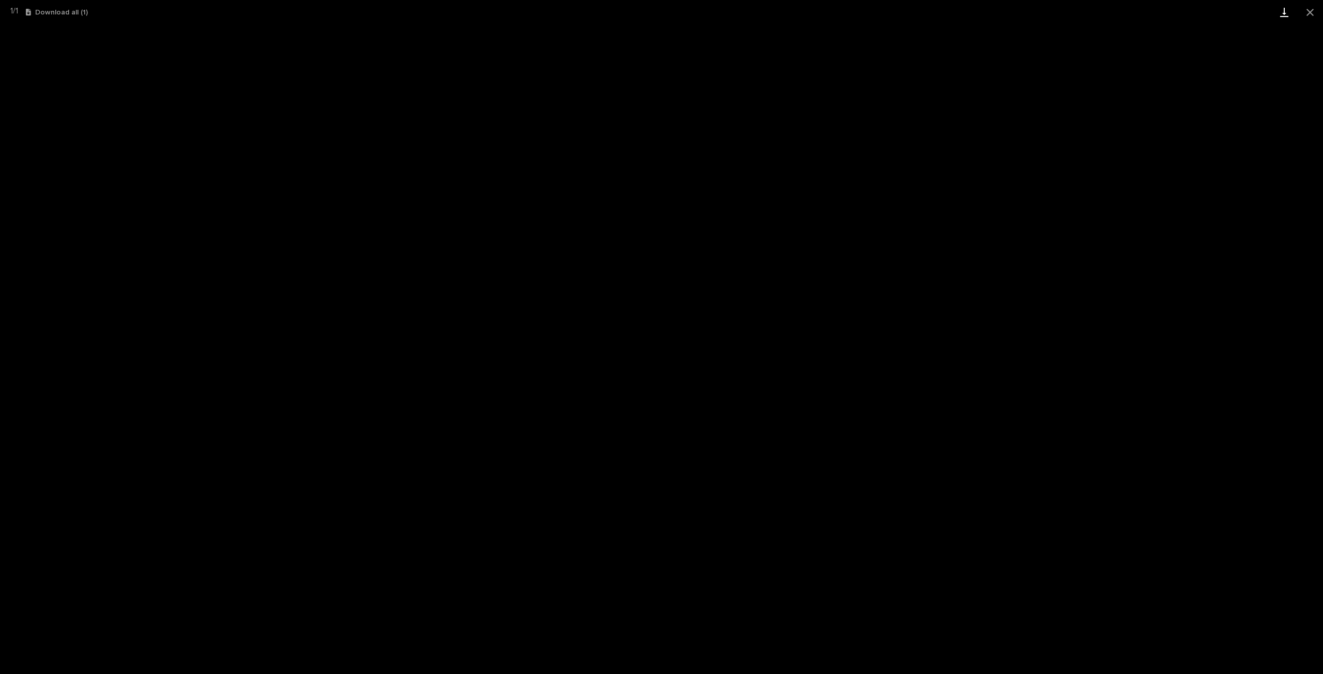
drag, startPoint x: 1304, startPoint y: 12, endPoint x: 1295, endPoint y: 19, distance: 11.8
click at [1304, 11] on button "Close gallery" at bounding box center [1310, 12] width 26 height 24
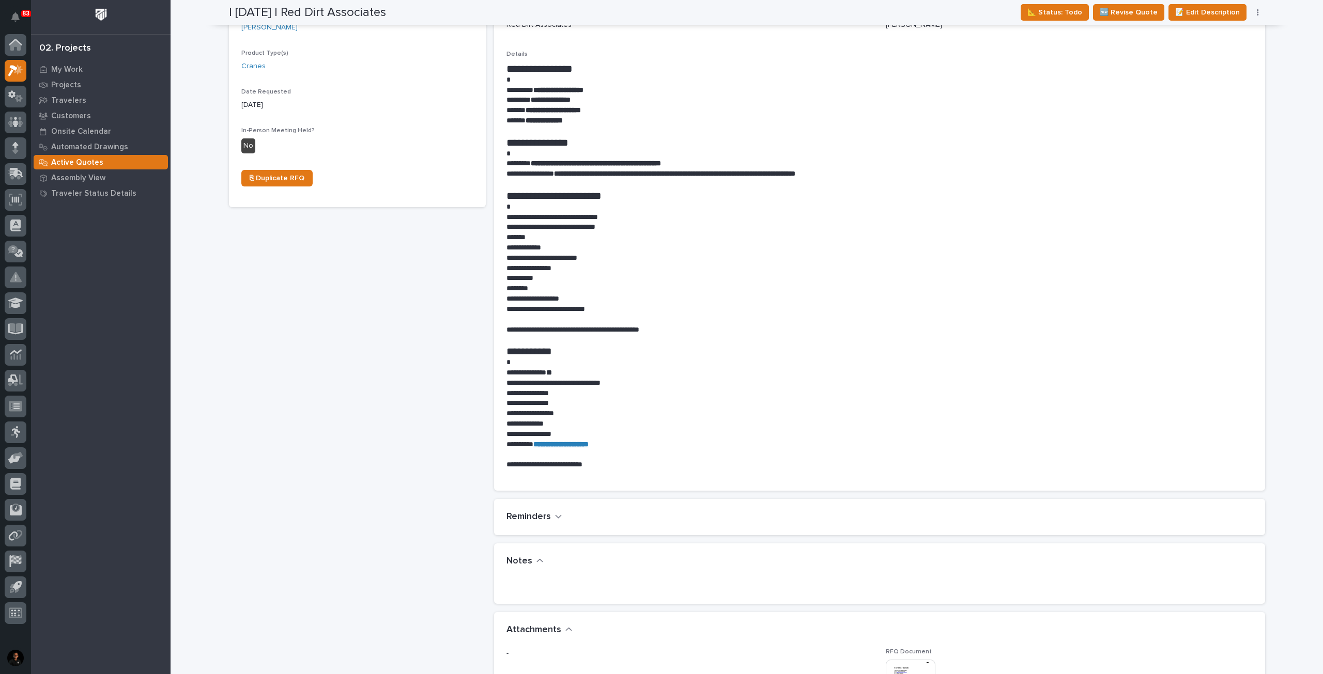
scroll to position [0, 0]
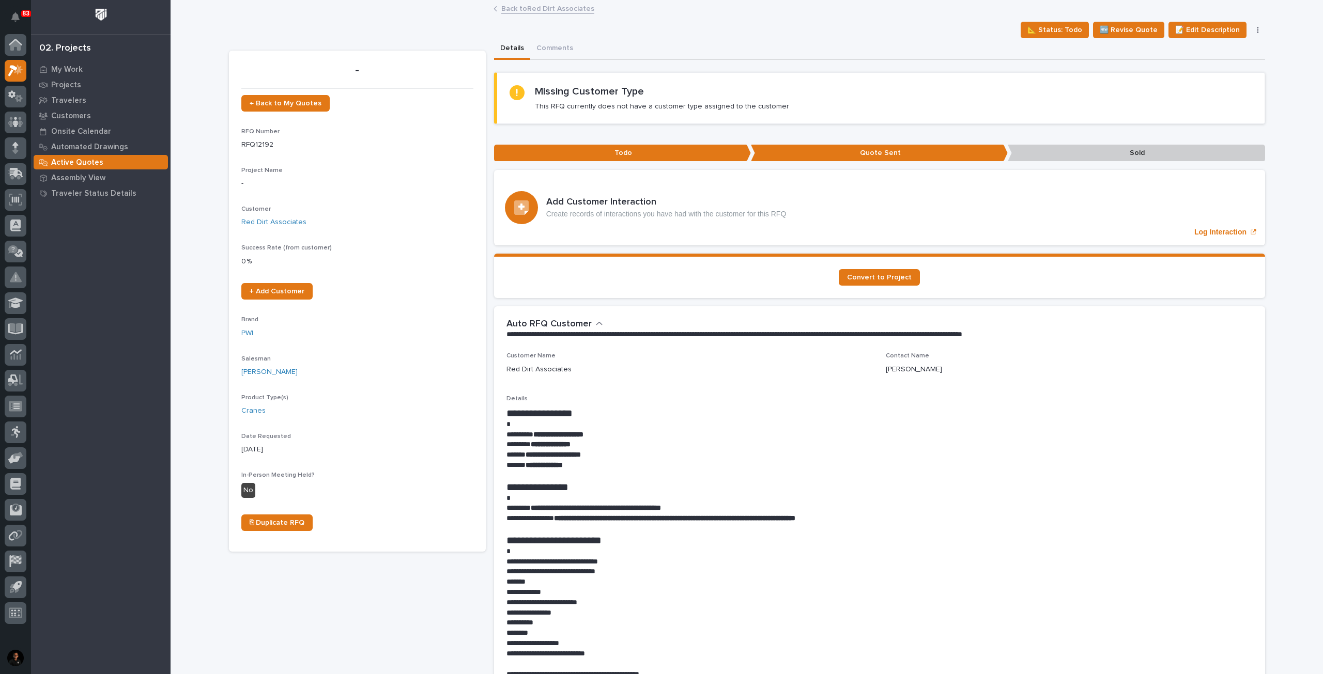
drag, startPoint x: 375, startPoint y: 612, endPoint x: 375, endPoint y: 605, distance: 6.7
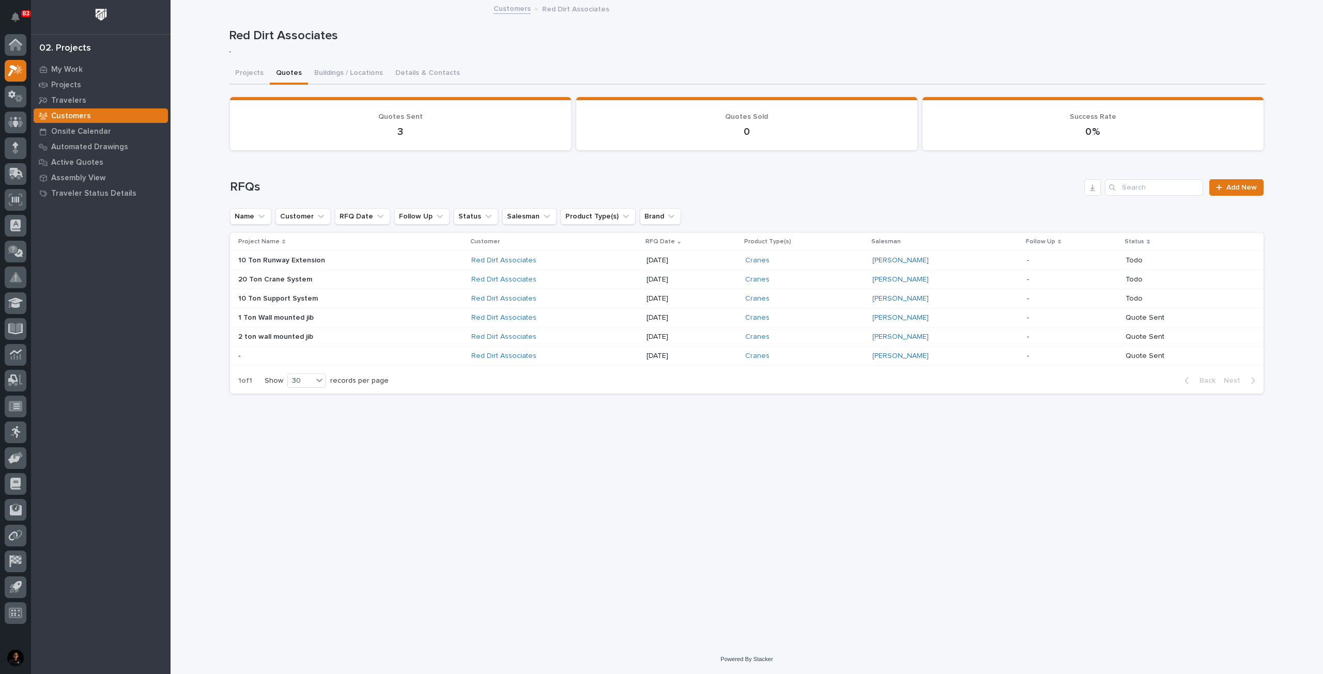
click at [388, 355] on p at bounding box center [328, 356] width 181 height 9
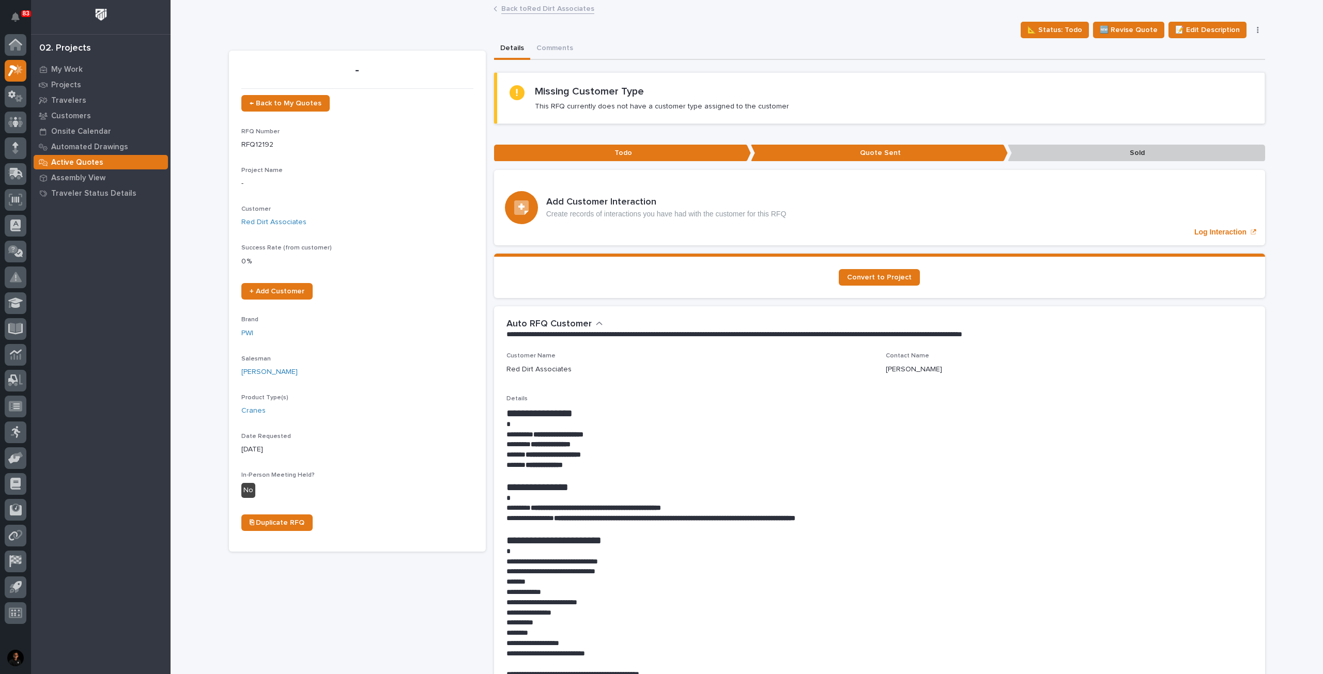
click at [521, 6] on link "Back to Red Dirt Associates" at bounding box center [547, 8] width 93 height 12
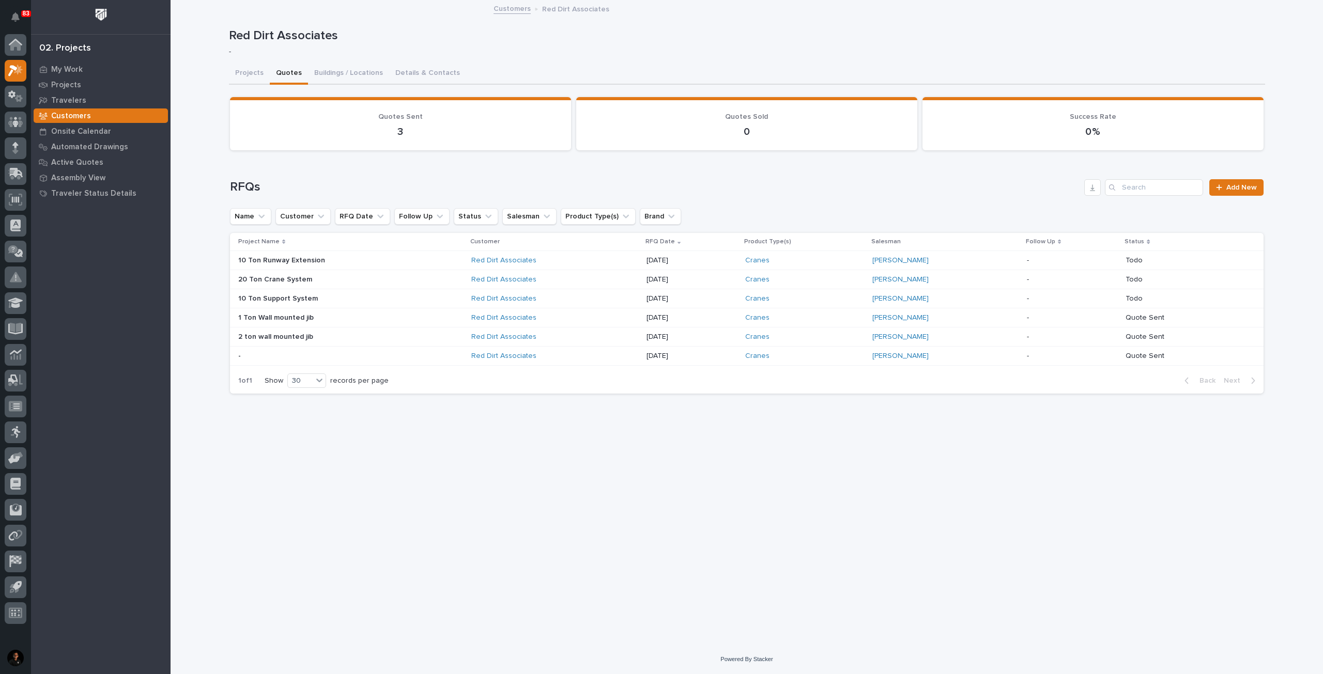
click at [350, 271] on div "20 Ton Crane System 20 Ton Crane System" at bounding box center [350, 279] width 225 height 17
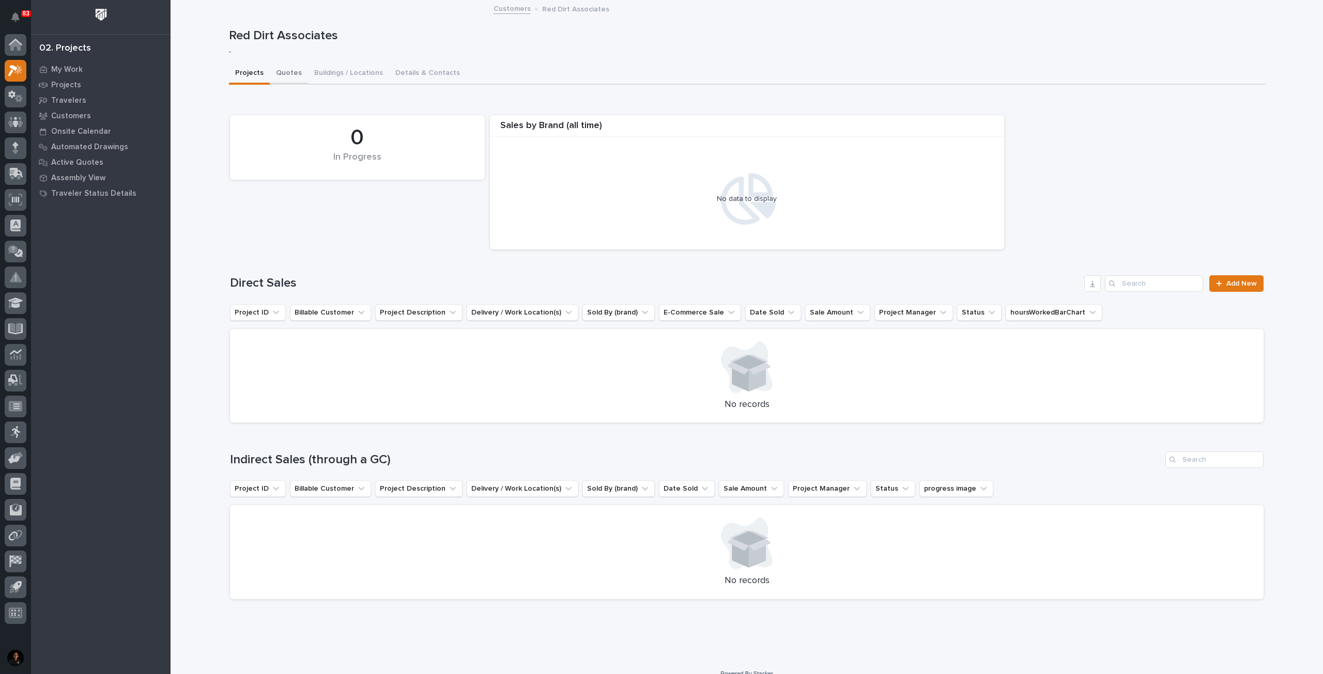
click at [284, 71] on button "Quotes" at bounding box center [289, 74] width 38 height 22
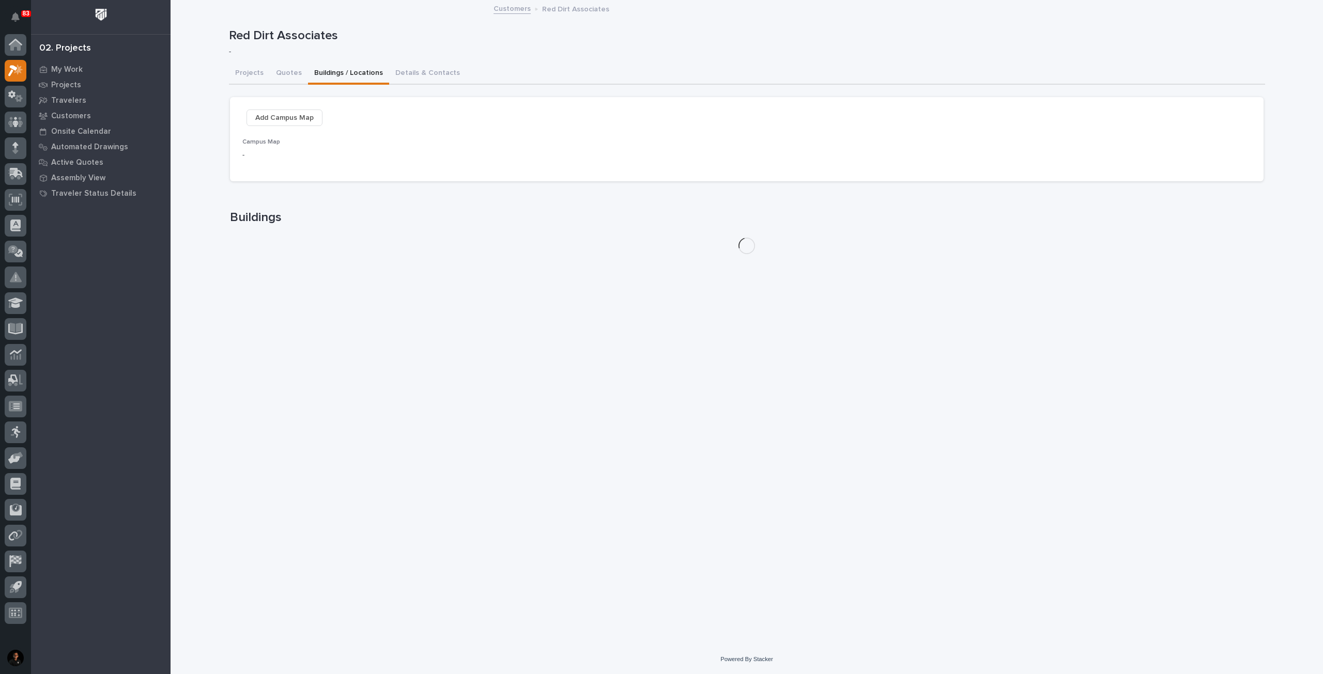
click at [314, 69] on button "Buildings / Locations" at bounding box center [348, 74] width 81 height 22
click at [420, 70] on button "Details & Contacts" at bounding box center [427, 74] width 77 height 22
click at [328, 70] on button "Buildings / Locations" at bounding box center [348, 74] width 81 height 22
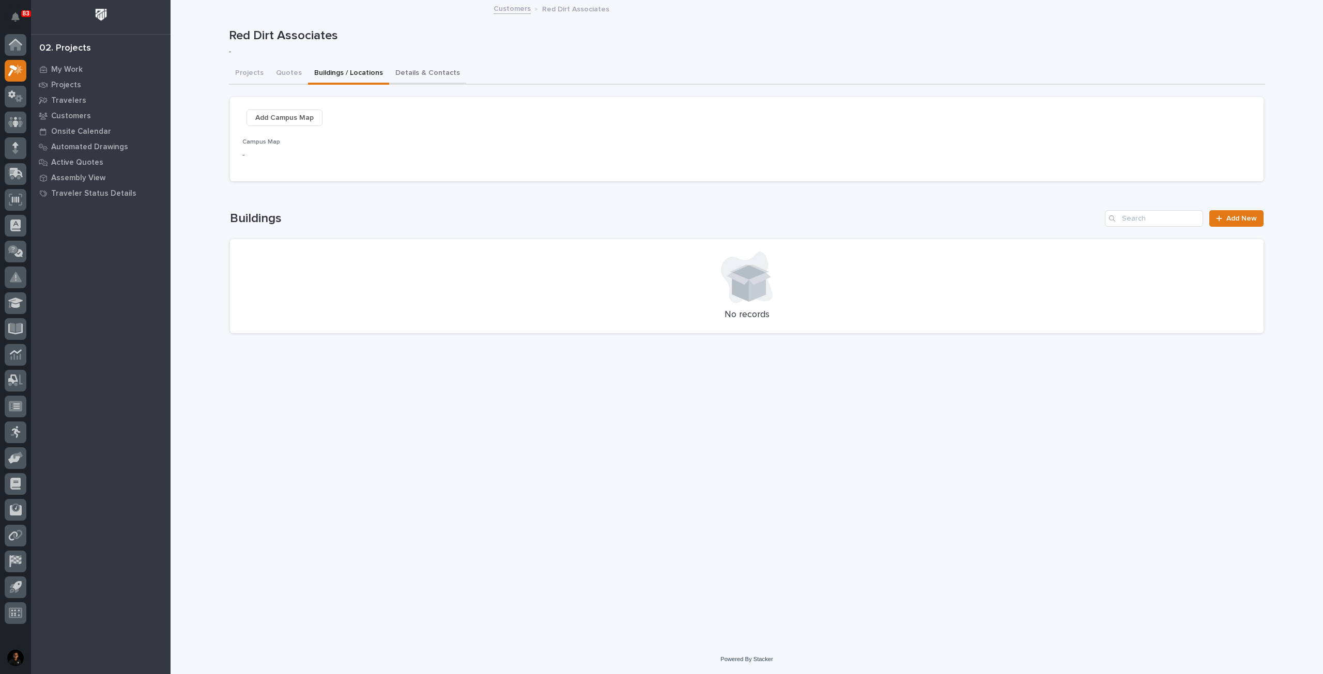
click at [413, 70] on button "Details & Contacts" at bounding box center [427, 74] width 77 height 22
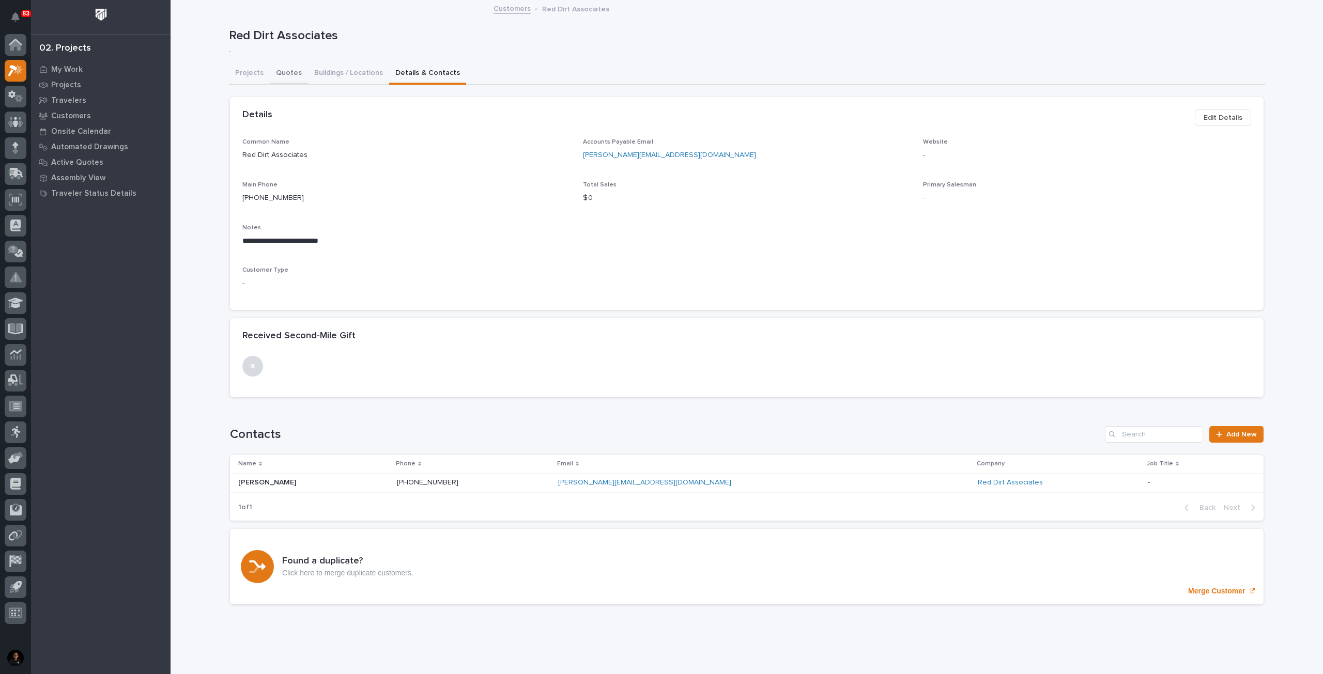
click at [285, 69] on button "Quotes" at bounding box center [289, 74] width 38 height 22
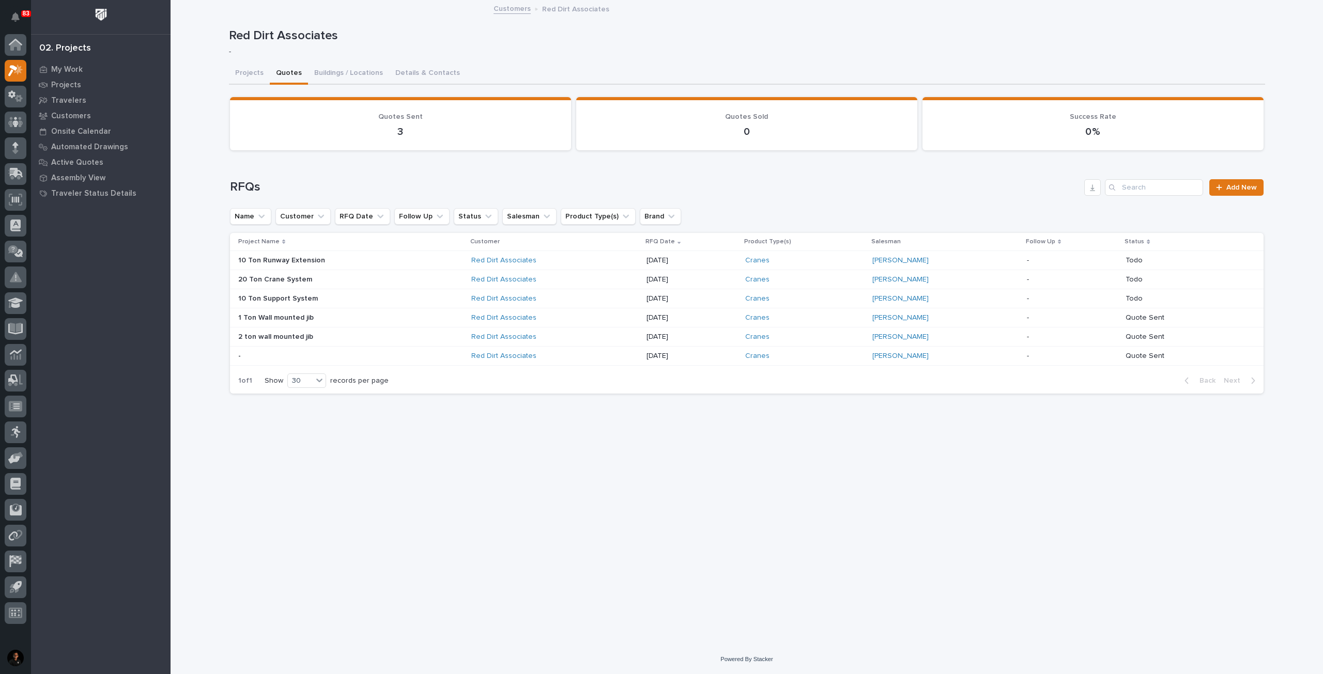
click at [328, 282] on p at bounding box center [328, 279] width 181 height 9
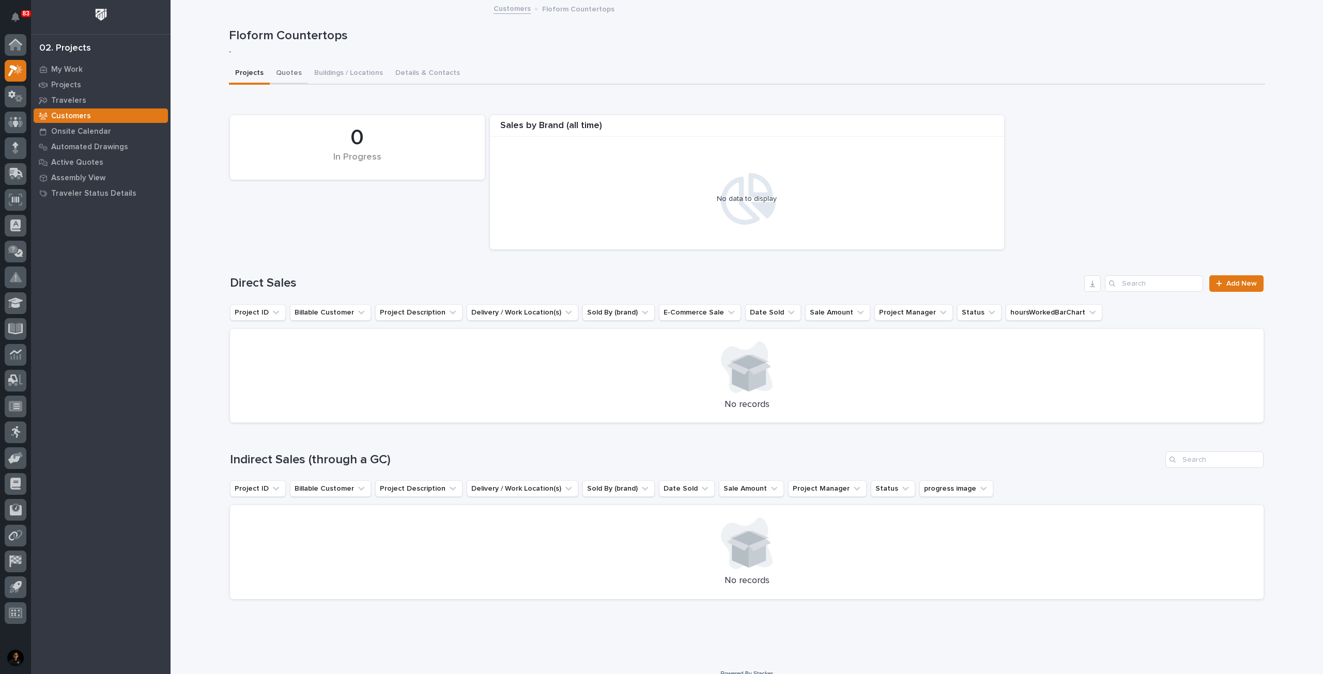
click at [282, 77] on button "Quotes" at bounding box center [289, 74] width 38 height 22
